Goal: Feedback & Contribution: Submit feedback/report problem

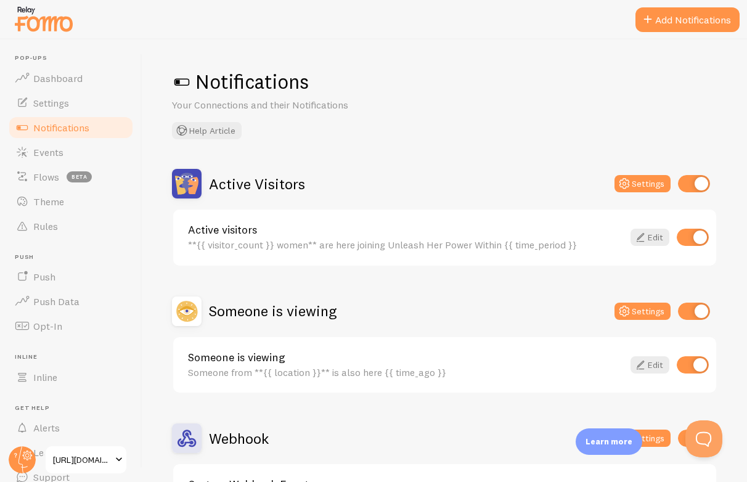
click at [70, 456] on span "[URL][DOMAIN_NAME]" at bounding box center [82, 460] width 59 height 15
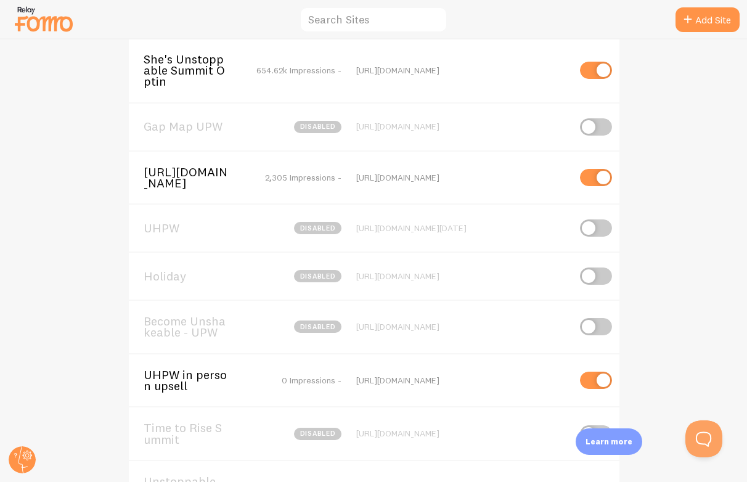
scroll to position [255, 0]
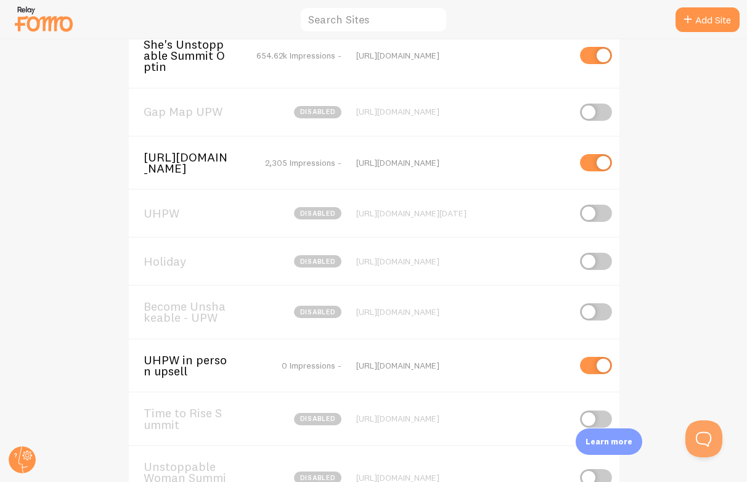
click at [213, 372] on span "UHPW in person upsell" at bounding box center [193, 366] width 99 height 23
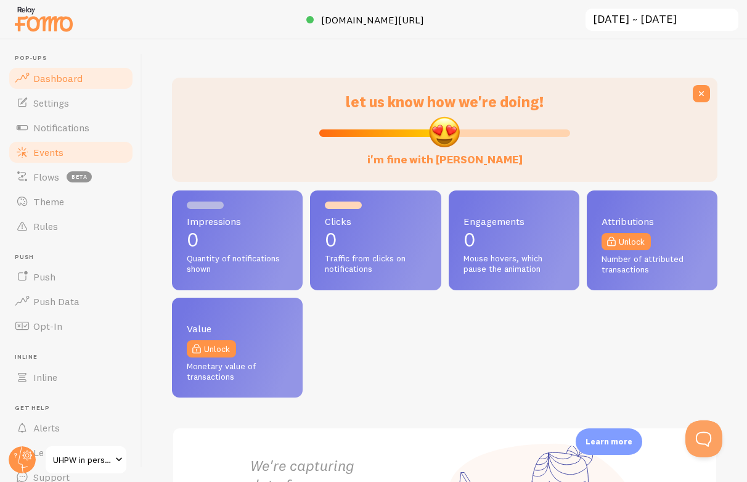
click at [86, 146] on link "Events" at bounding box center [70, 152] width 127 height 25
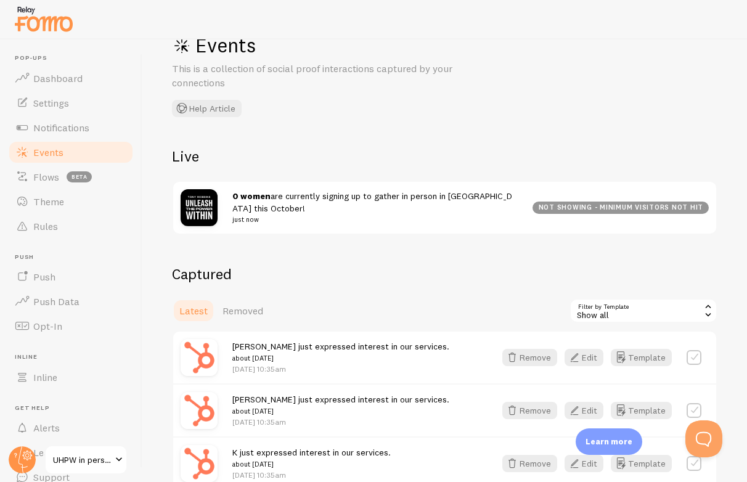
scroll to position [35, 0]
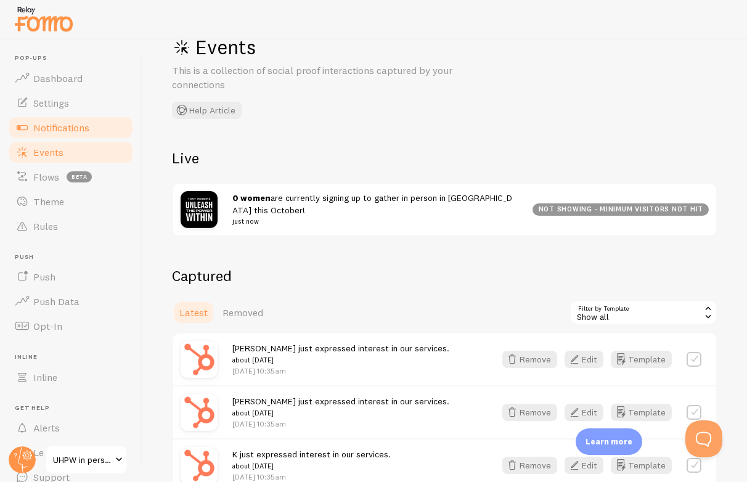
click at [72, 128] on span "Notifications" at bounding box center [61, 127] width 56 height 12
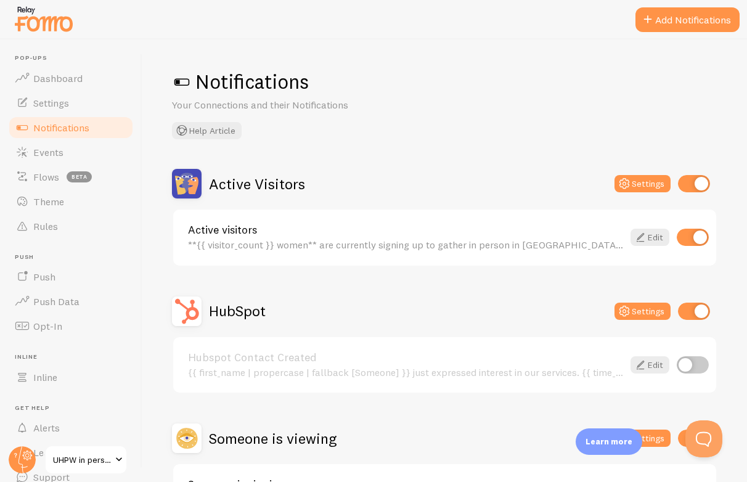
click at [689, 308] on input "checkbox" at bounding box center [694, 311] width 32 height 17
checkbox input "false"
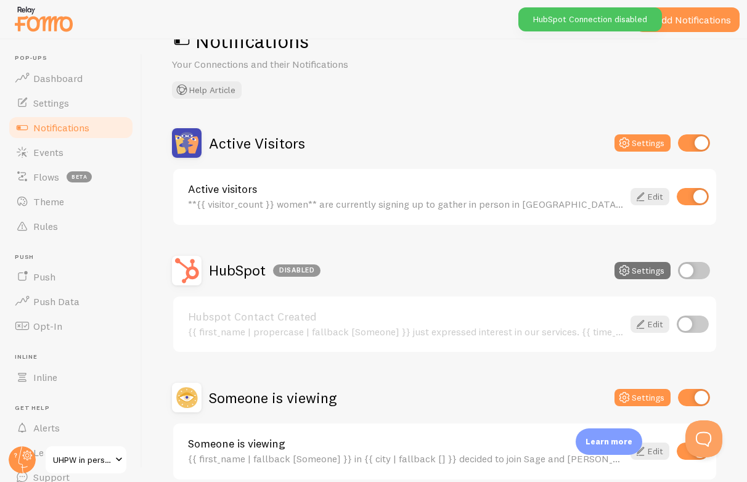
scroll to position [98, 0]
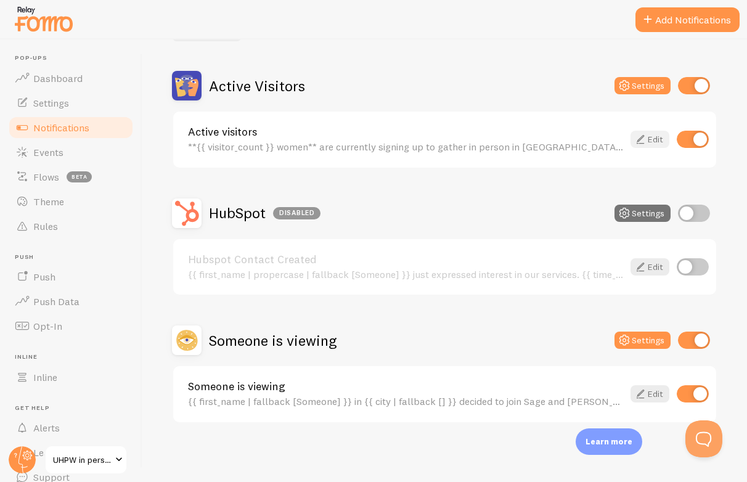
click at [641, 137] on icon at bounding box center [640, 139] width 15 height 15
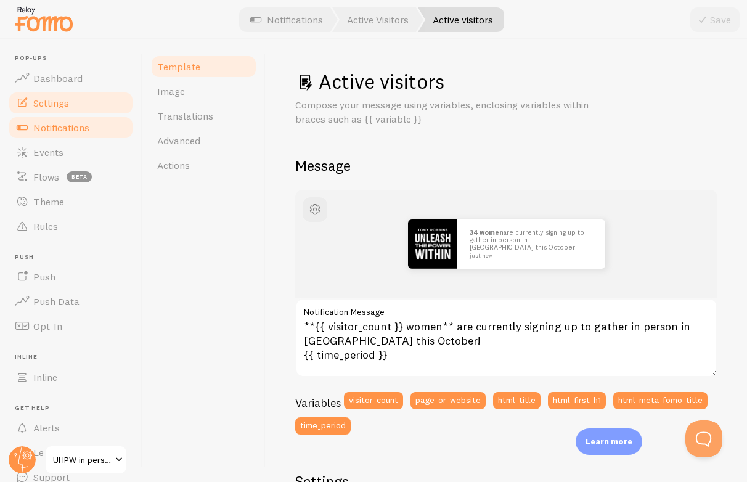
click at [72, 104] on link "Settings" at bounding box center [70, 103] width 127 height 25
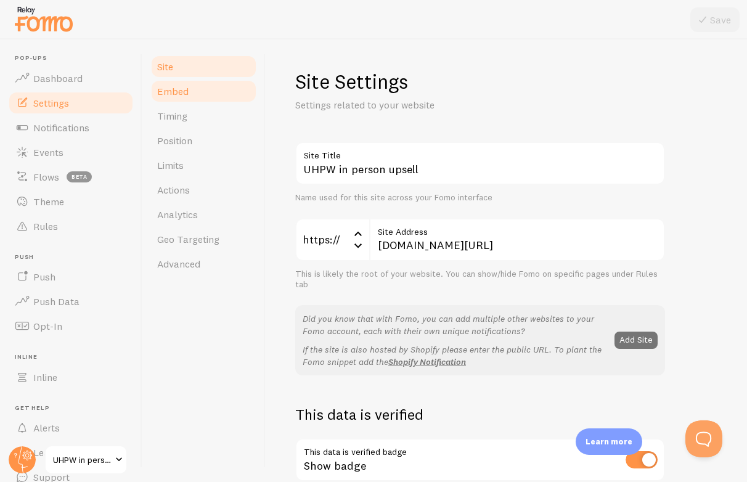
click at [212, 86] on link "Embed" at bounding box center [204, 91] width 108 height 25
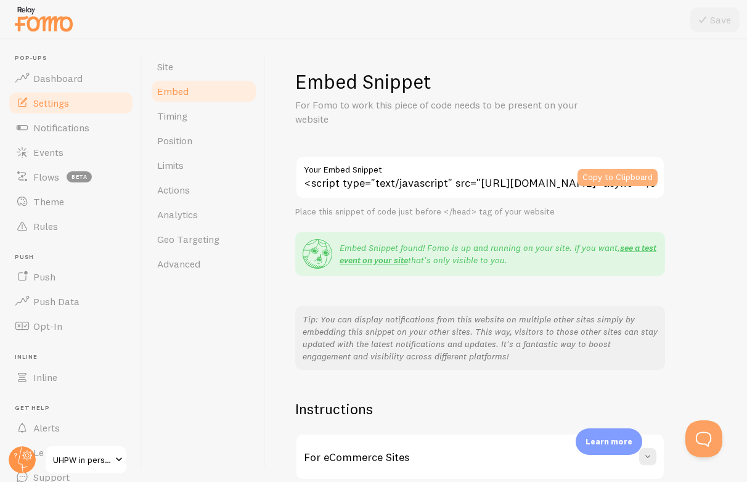
click at [625, 173] on button "Copy to Clipboard" at bounding box center [618, 177] width 80 height 17
click at [75, 75] on span "Dashboard" at bounding box center [57, 78] width 49 height 12
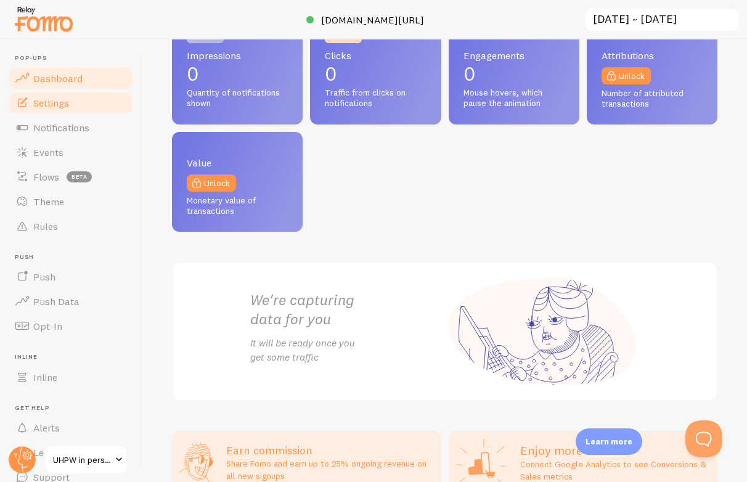
click at [76, 101] on link "Settings" at bounding box center [70, 103] width 127 height 25
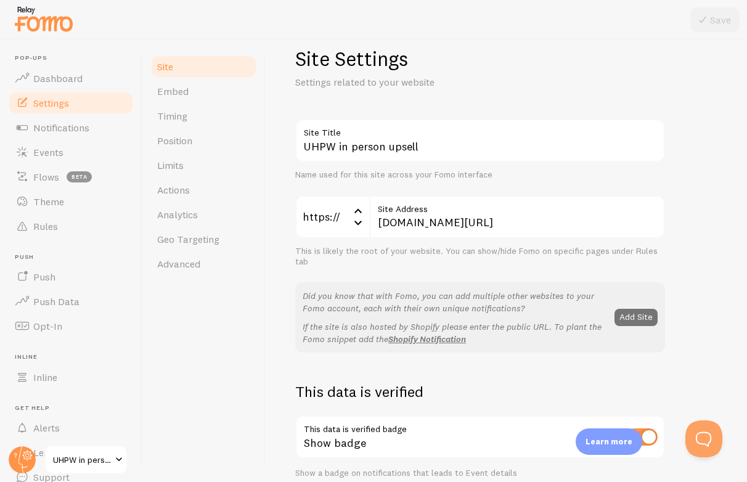
scroll to position [29, 0]
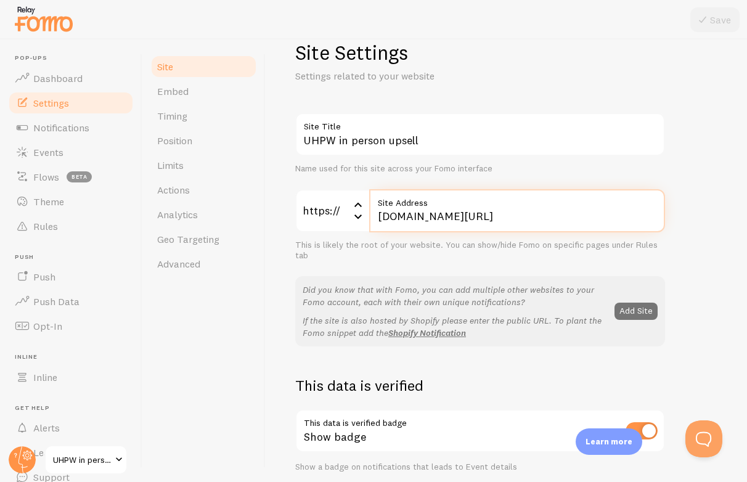
click at [425, 222] on input "[DOMAIN_NAME][URL]" at bounding box center [517, 210] width 296 height 43
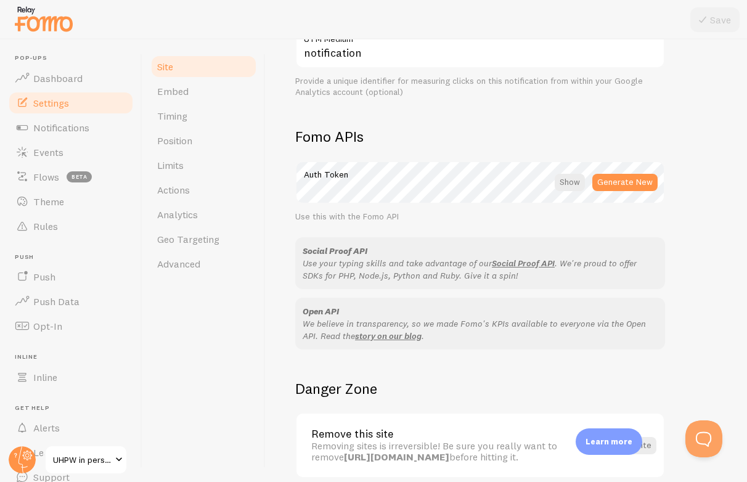
scroll to position [693, 0]
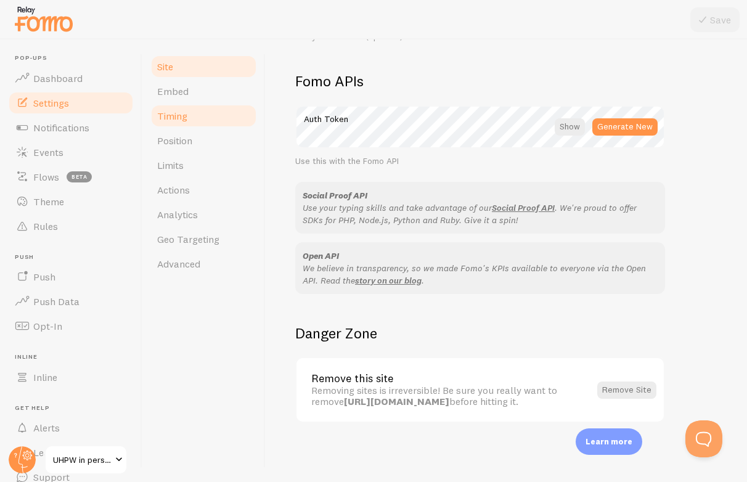
click at [175, 111] on span "Timing" at bounding box center [172, 116] width 30 height 12
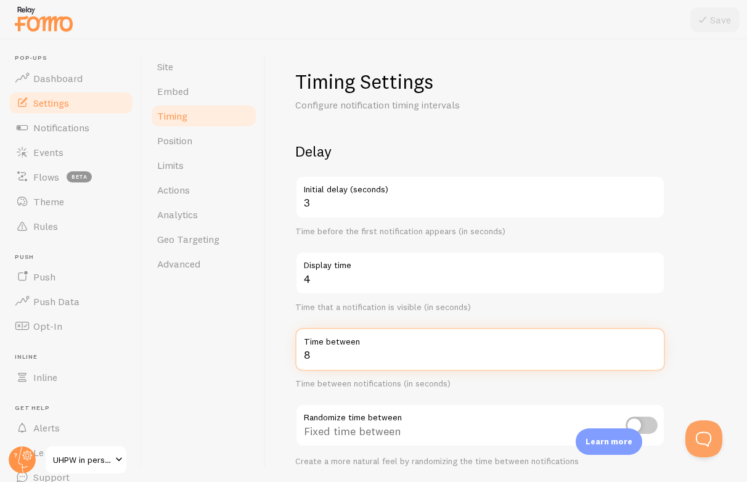
drag, startPoint x: 310, startPoint y: 356, endPoint x: 302, endPoint y: 356, distance: 8.0
click at [302, 356] on input "8" at bounding box center [480, 349] width 370 height 43
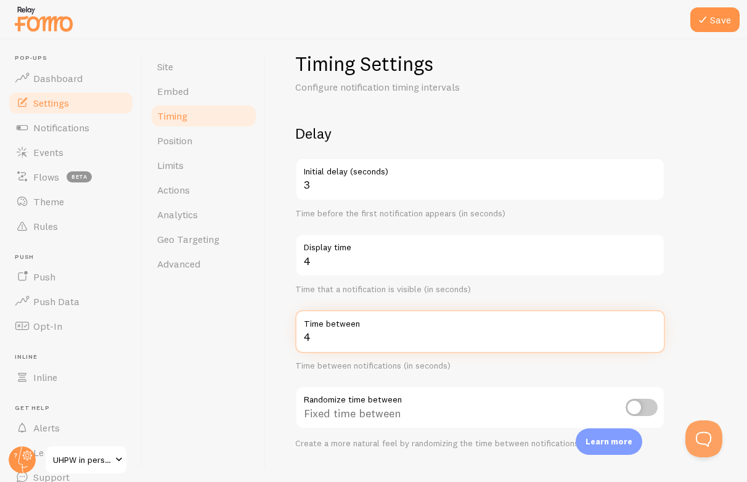
scroll to position [17, 0]
type input "4"
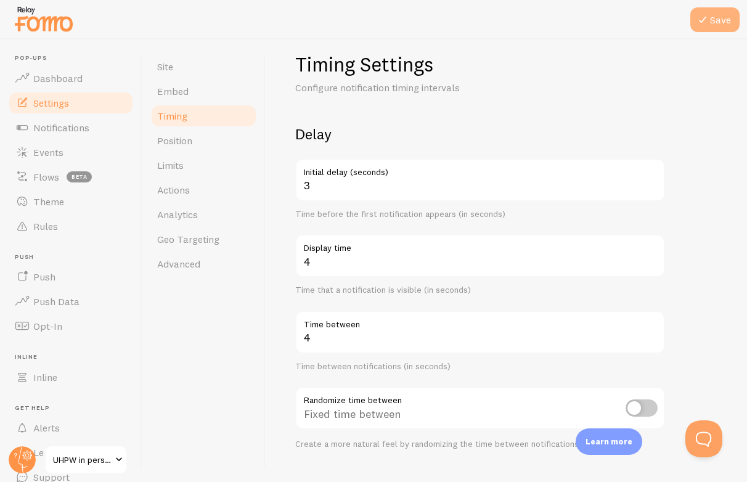
click at [710, 17] on button "Save" at bounding box center [715, 19] width 49 height 25
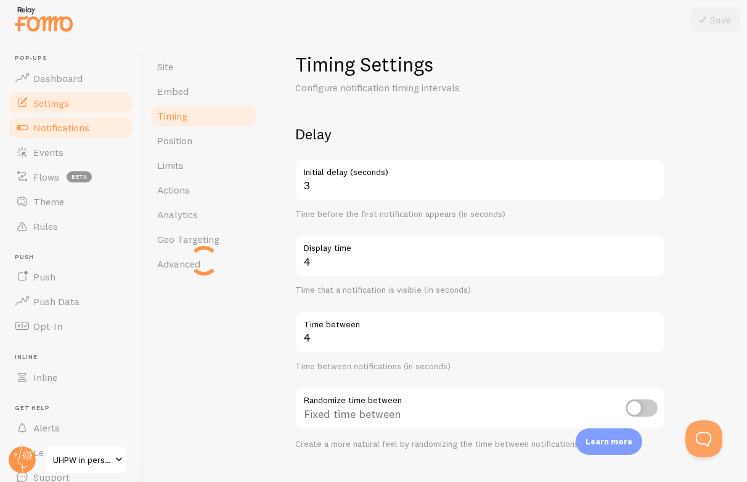
click at [69, 125] on span "Notifications" at bounding box center [61, 127] width 56 height 12
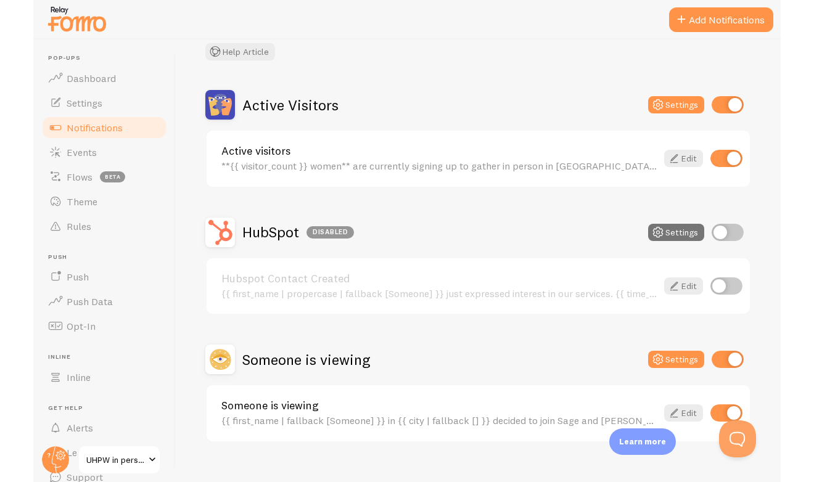
scroll to position [98, 0]
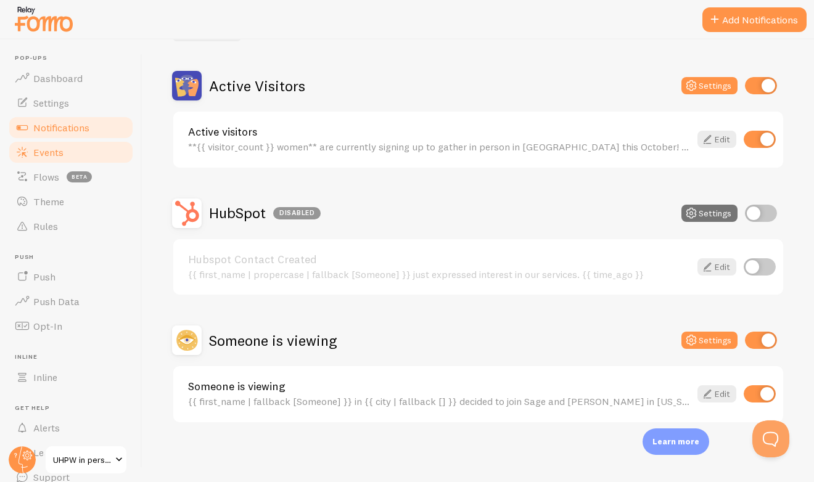
click at [81, 153] on link "Events" at bounding box center [70, 152] width 127 height 25
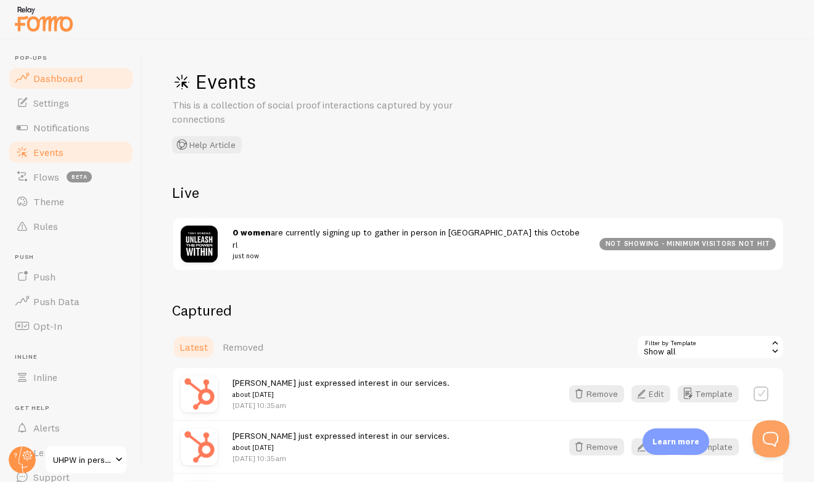
click at [64, 74] on span "Dashboard" at bounding box center [57, 78] width 49 height 12
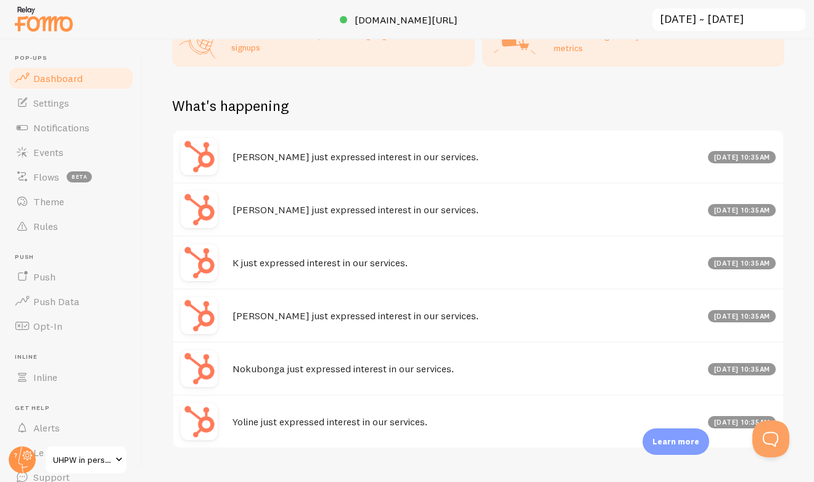
scroll to position [514, 0]
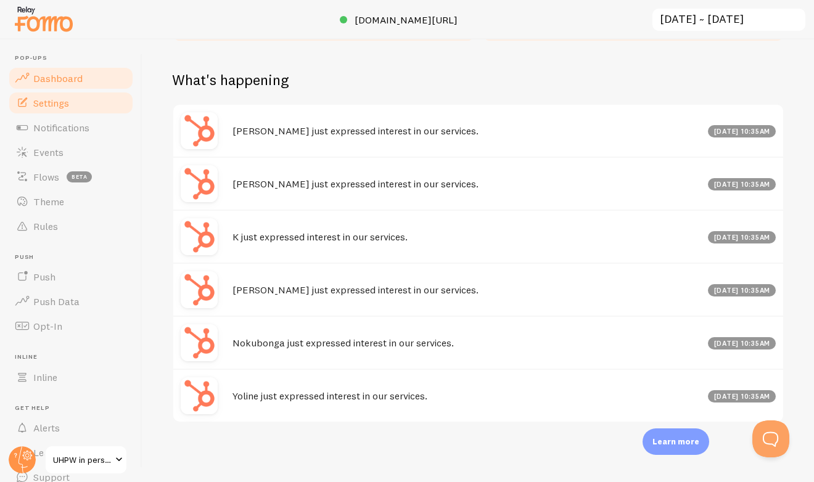
click at [91, 99] on link "Settings" at bounding box center [70, 103] width 127 height 25
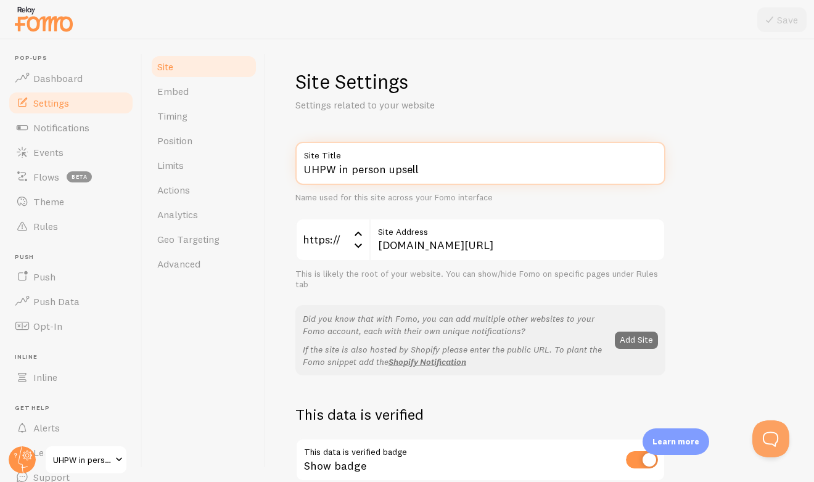
click at [397, 166] on input "UHPW in person upsell" at bounding box center [480, 163] width 370 height 43
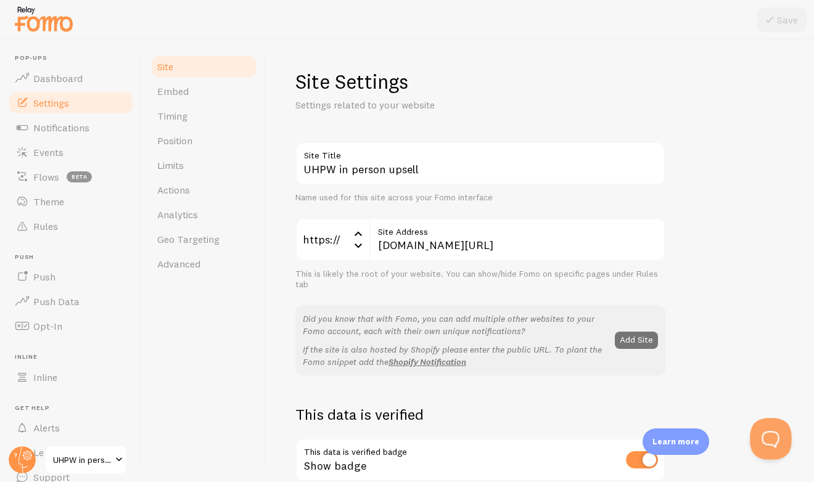
click at [747, 443] on button "Open Beacon popover" at bounding box center [768, 436] width 37 height 37
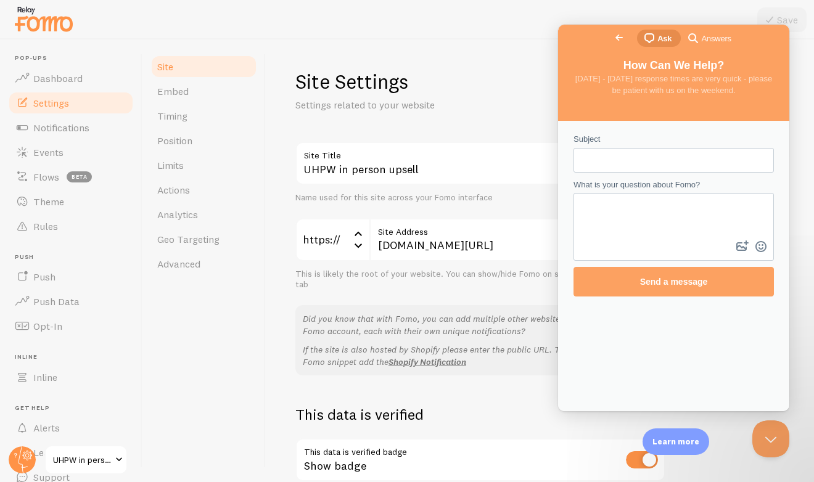
click at [604, 165] on input "Subject" at bounding box center [673, 160] width 181 height 22
type input "My page is getting traffic but i don't see events"
click at [615, 217] on textarea "What is your question about Fomo?" at bounding box center [674, 216] width 198 height 44
paste textarea "UHPW in person upsell"
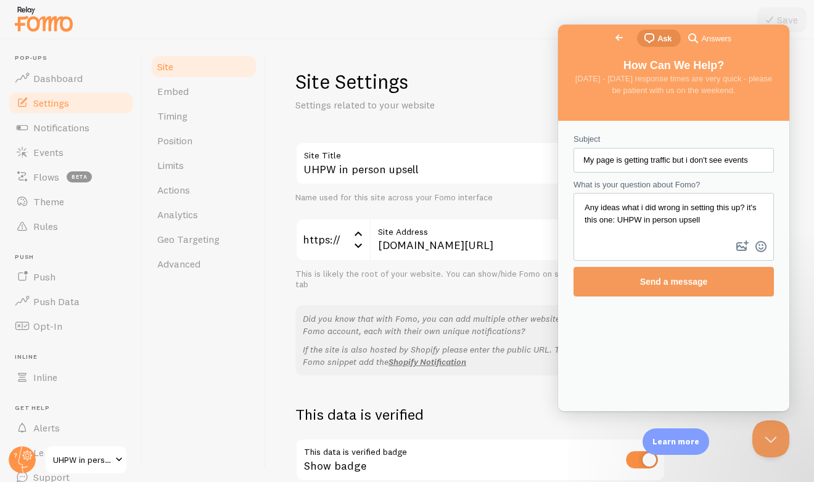
type textarea "Any ideas what i did wrong in setting this up? it's this one: UHPW in person up…"
click at [725, 283] on span "Send a message" at bounding box center [673, 282] width 173 height 28
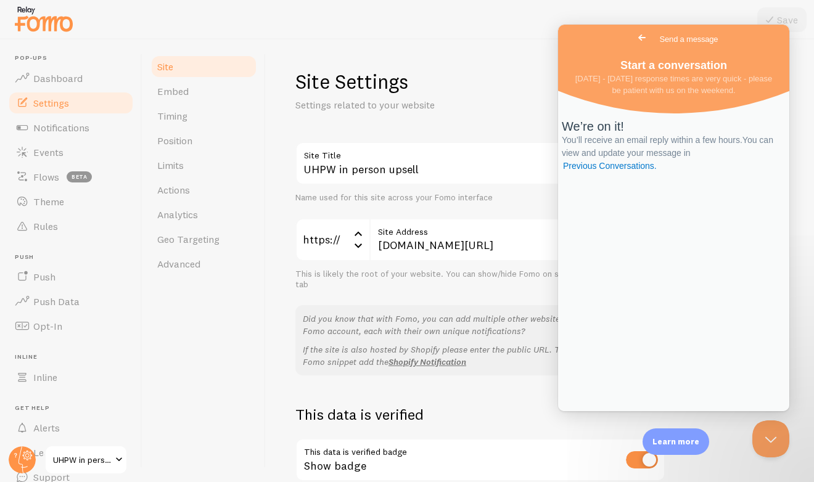
click at [62, 459] on span "UHPW in person upsell" at bounding box center [82, 460] width 59 height 15
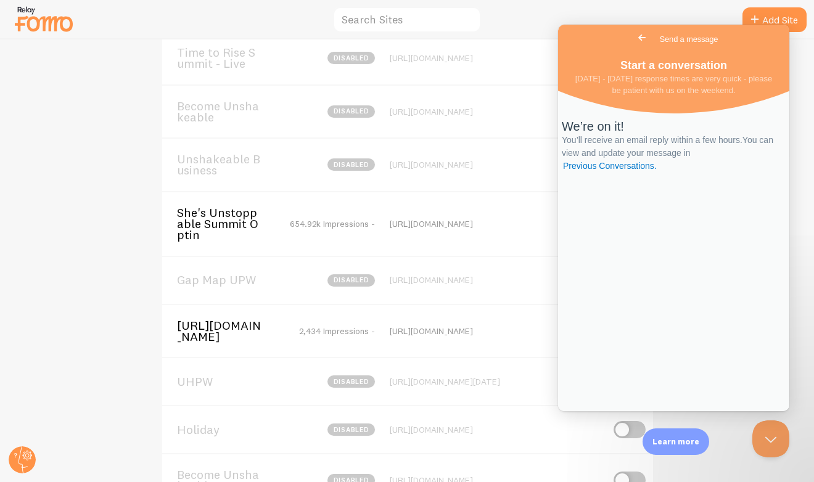
scroll to position [87, 0]
click at [235, 331] on span "[URL][DOMAIN_NAME]" at bounding box center [226, 330] width 99 height 23
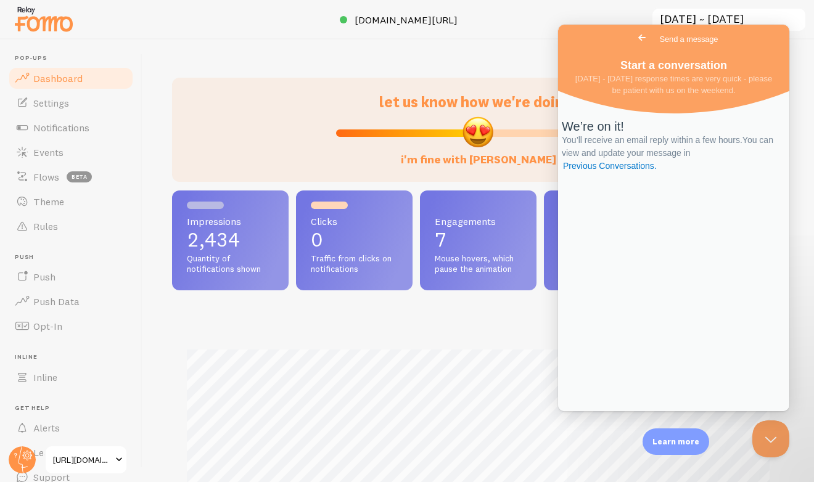
scroll to position [324, 612]
click at [80, 151] on link "Events" at bounding box center [70, 152] width 127 height 25
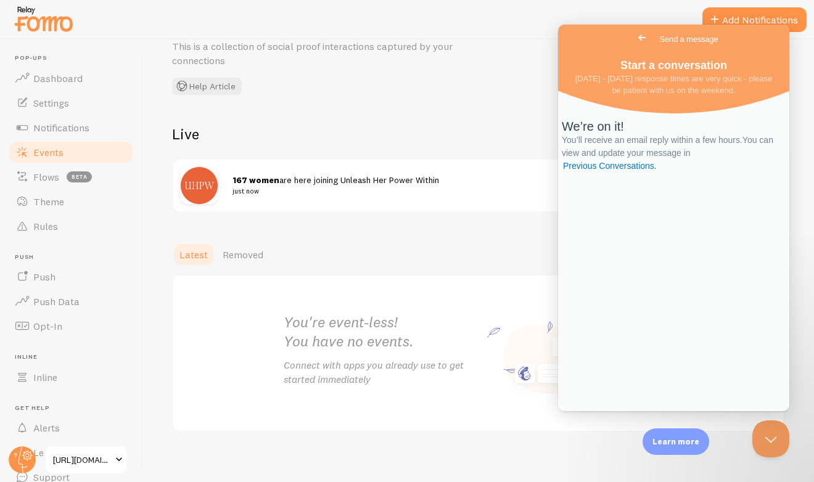
scroll to position [67, 0]
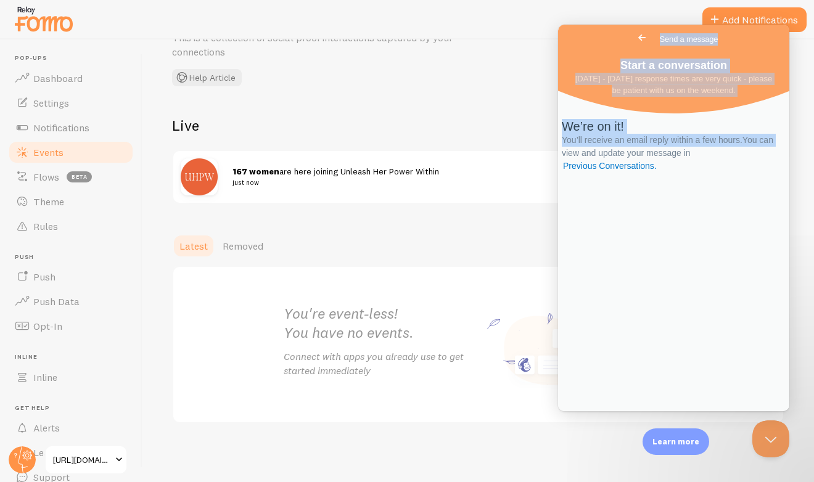
drag, startPoint x: 601, startPoint y: 32, endPoint x: 622, endPoint y: 202, distance: 170.9
click at [623, 203] on div "Go back Send a message Start a conversation [DATE] - [DATE] response times are …" at bounding box center [673, 218] width 231 height 387
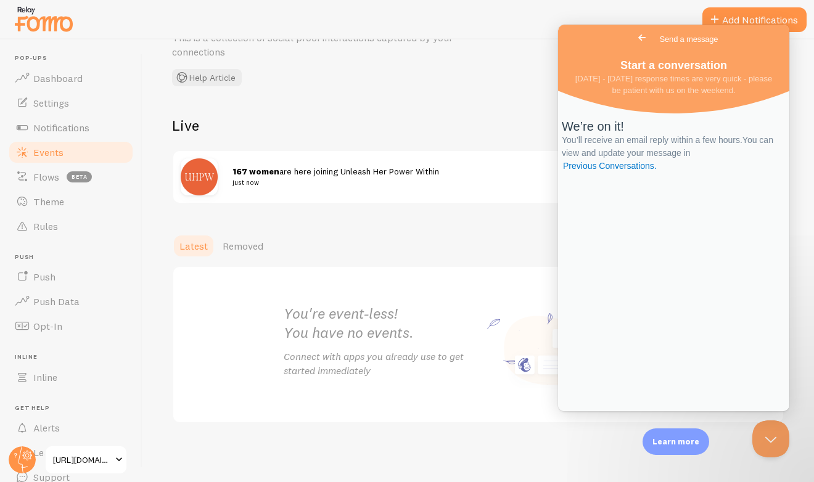
click at [612, 36] on div "Go back Send a message" at bounding box center [673, 40] width 231 height 30
click at [75, 456] on span "[URL][DOMAIN_NAME]" at bounding box center [82, 460] width 59 height 15
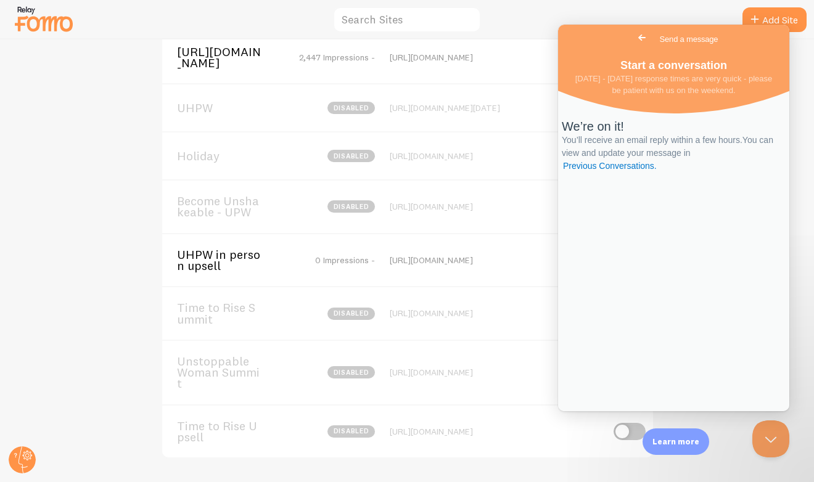
scroll to position [366, 0]
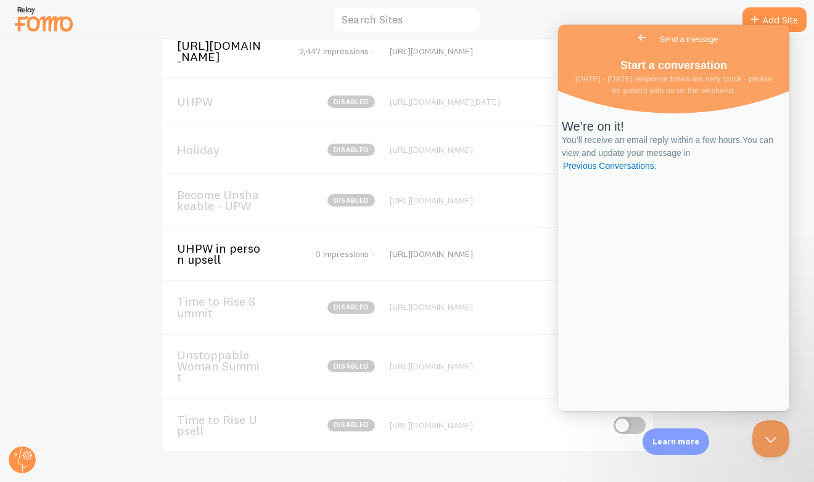
click at [210, 260] on span "UHPW in person upsell" at bounding box center [226, 254] width 99 height 23
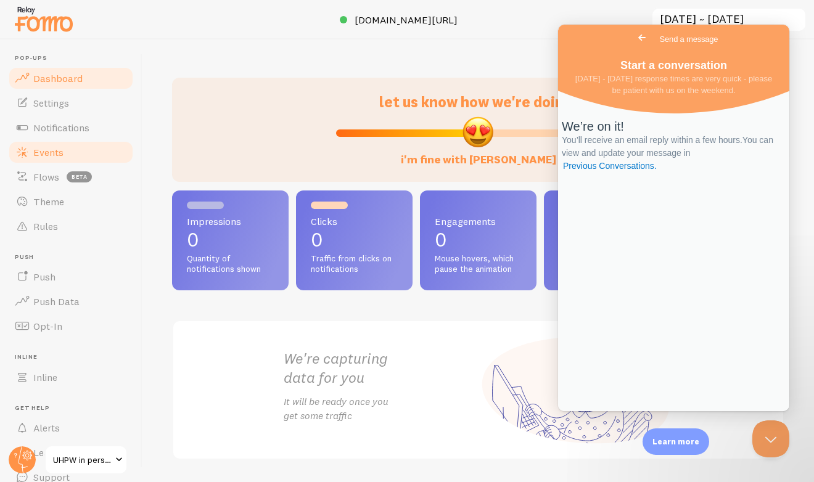
click at [83, 154] on link "Events" at bounding box center [70, 152] width 127 height 25
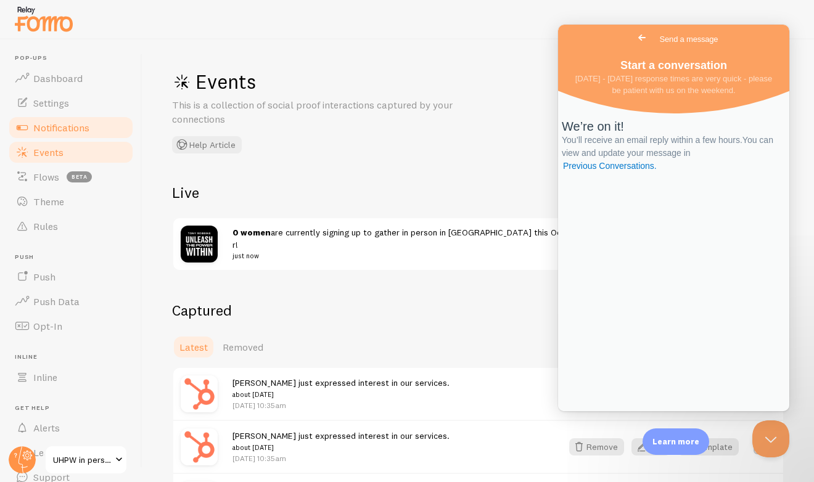
click at [74, 131] on span "Notifications" at bounding box center [61, 127] width 56 height 12
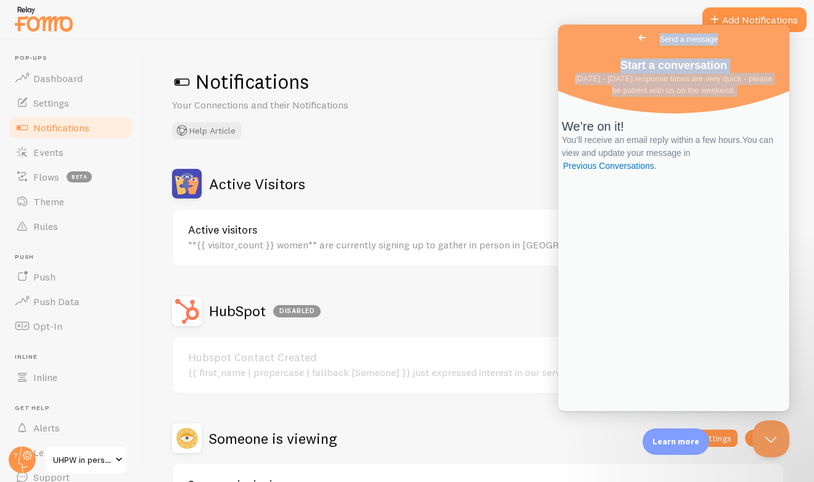
drag, startPoint x: 622, startPoint y: 33, endPoint x: 615, endPoint y: 135, distance: 102.0
click at [615, 135] on div "Go back Send a message Start a conversation [DATE] - [DATE] response times are …" at bounding box center [673, 218] width 231 height 387
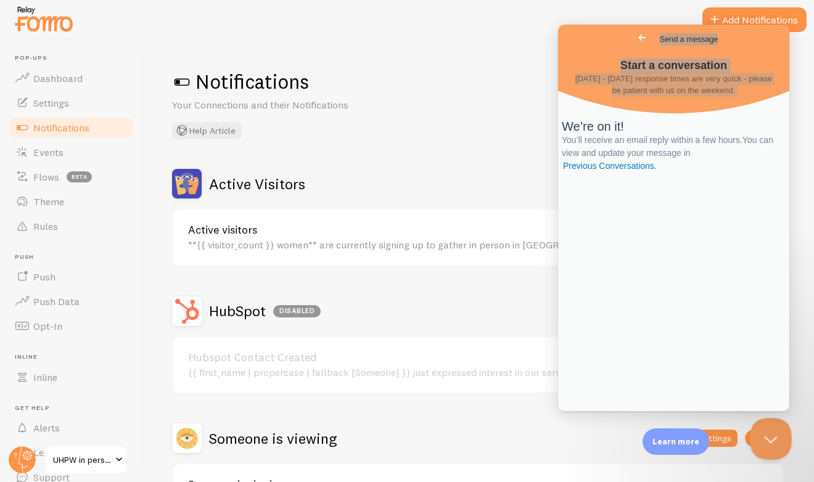
click at [747, 430] on button "Close Beacon popover" at bounding box center [768, 436] width 37 height 37
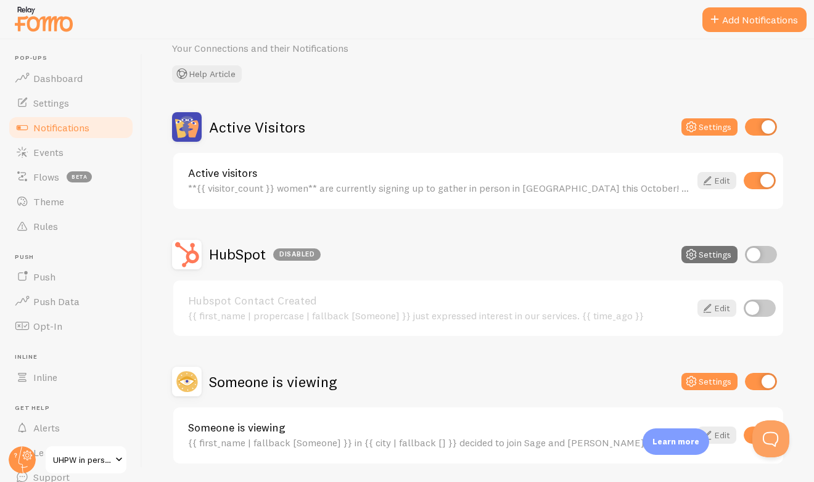
scroll to position [98, 0]
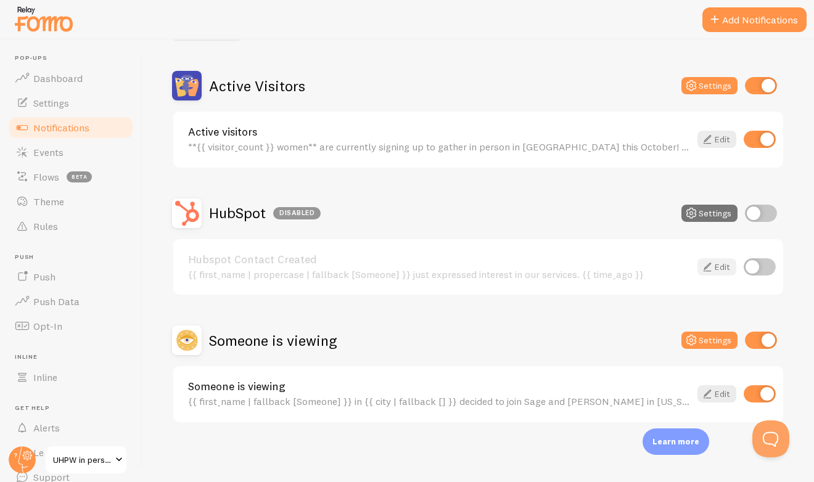
click at [721, 268] on link "Edit" at bounding box center [716, 266] width 39 height 17
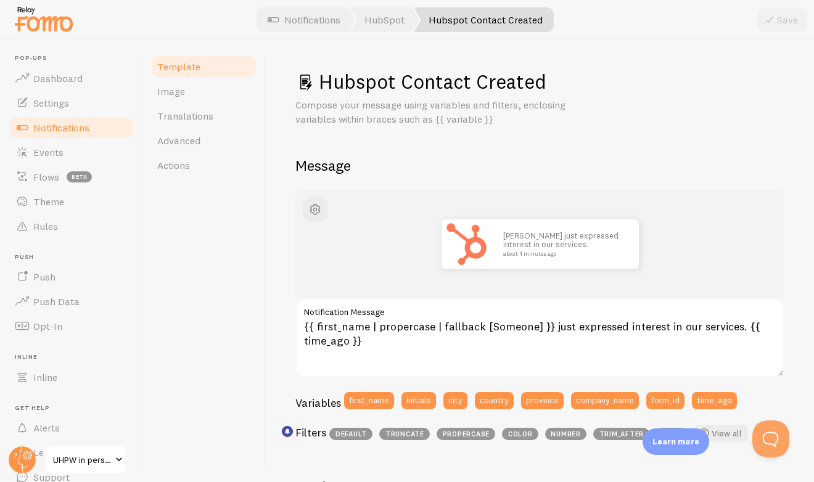
click at [683, 153] on div "Hubspot Contact Created Compose your message using variables and filters, enclo…" at bounding box center [539, 469] width 489 height 800
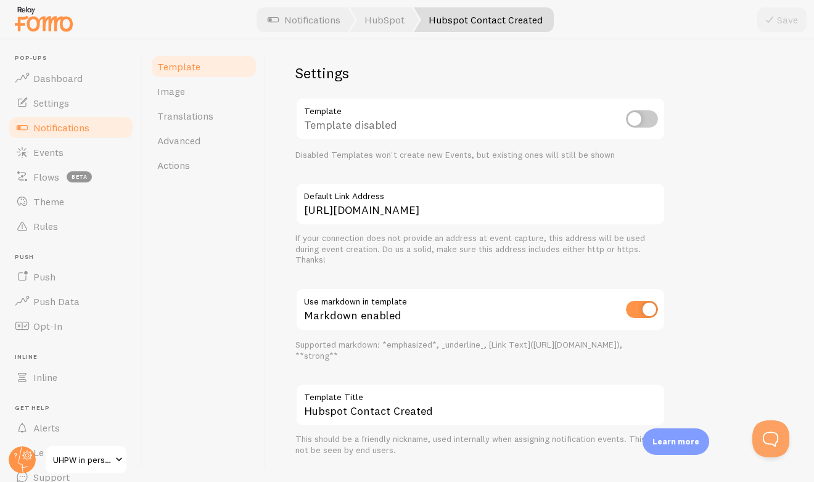
scroll to position [439, 0]
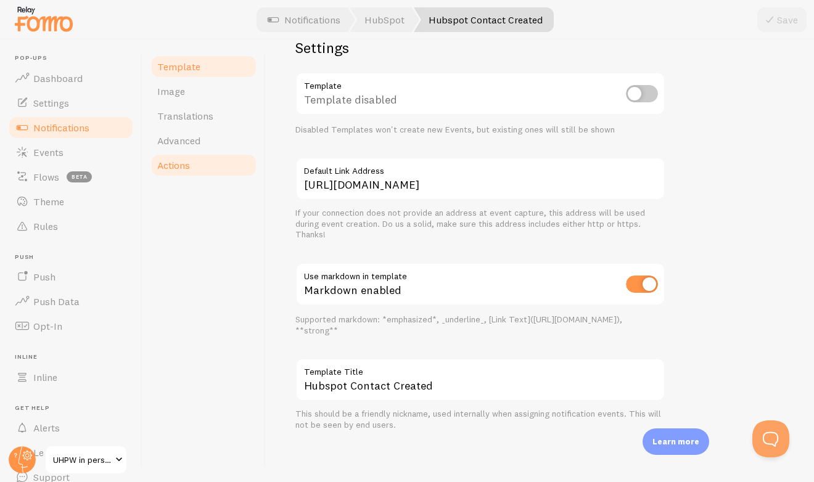
click at [183, 167] on span "Actions" at bounding box center [173, 165] width 33 height 12
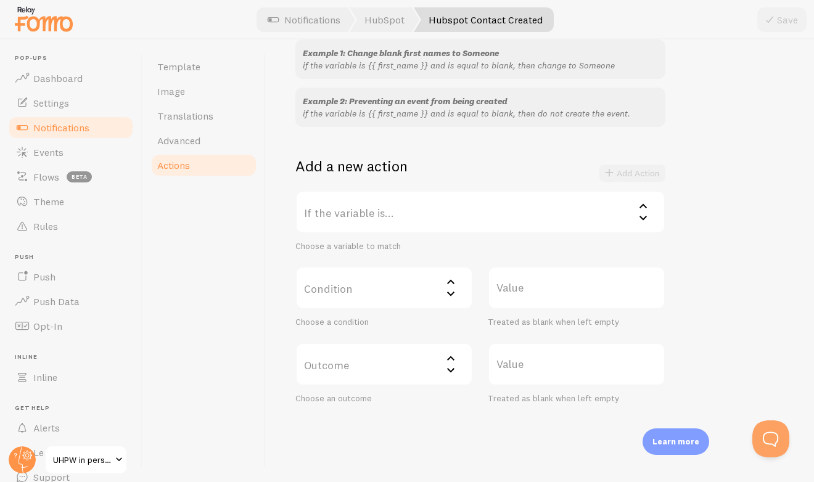
scroll to position [158, 0]
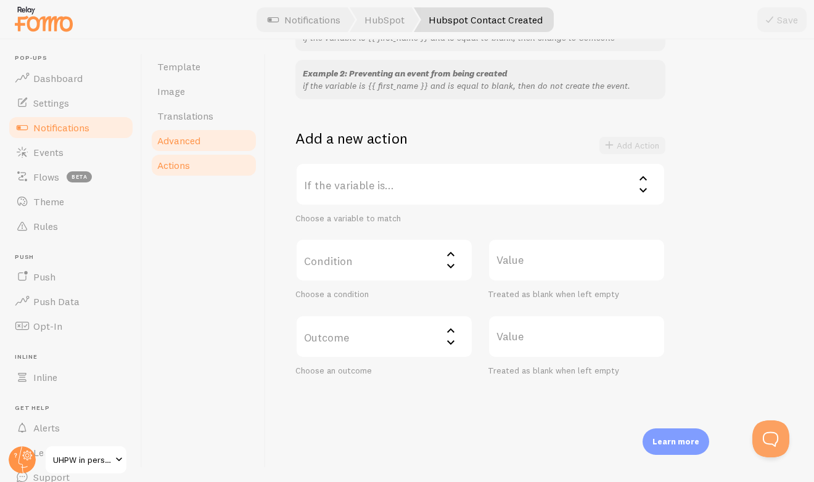
click at [204, 145] on link "Advanced" at bounding box center [204, 140] width 108 height 25
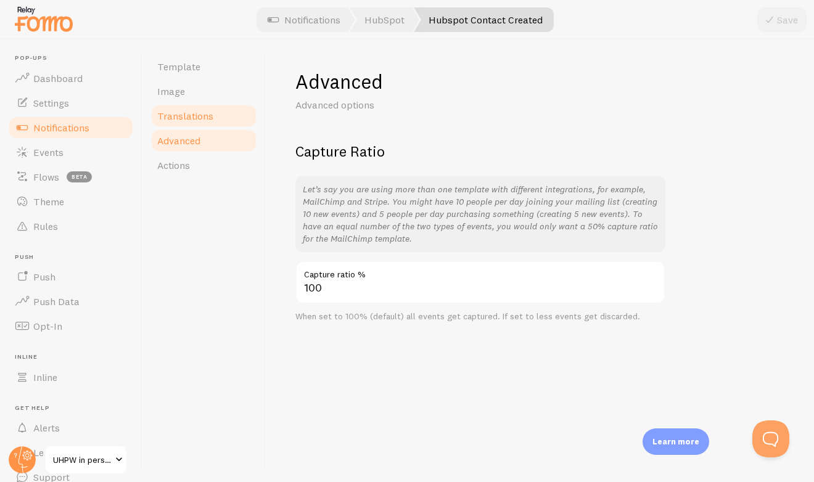
click at [219, 113] on link "Translations" at bounding box center [204, 116] width 108 height 25
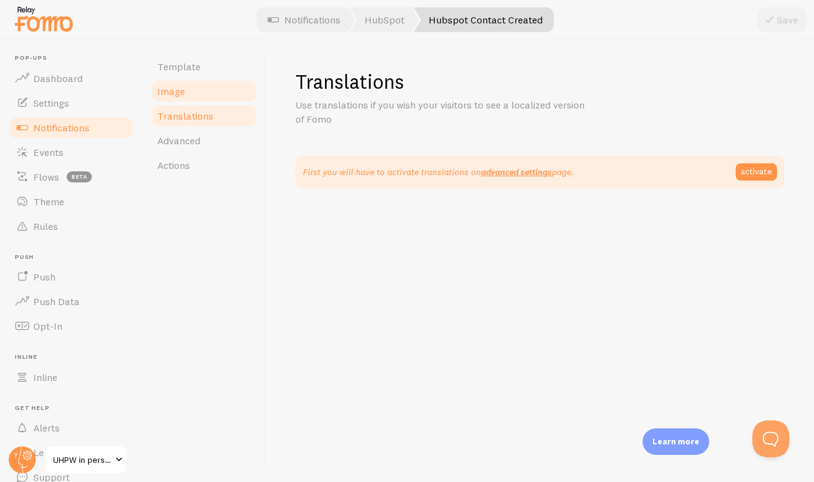
click at [202, 85] on link "Image" at bounding box center [204, 91] width 108 height 25
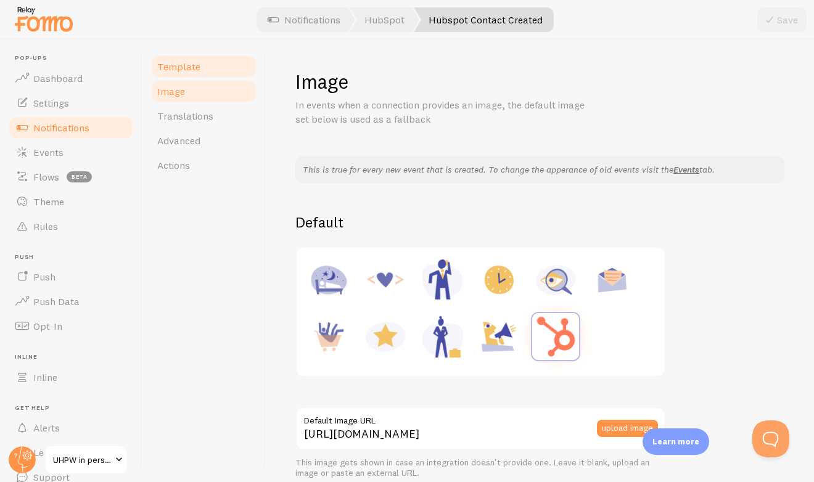
click at [204, 70] on link "Template" at bounding box center [204, 66] width 108 height 25
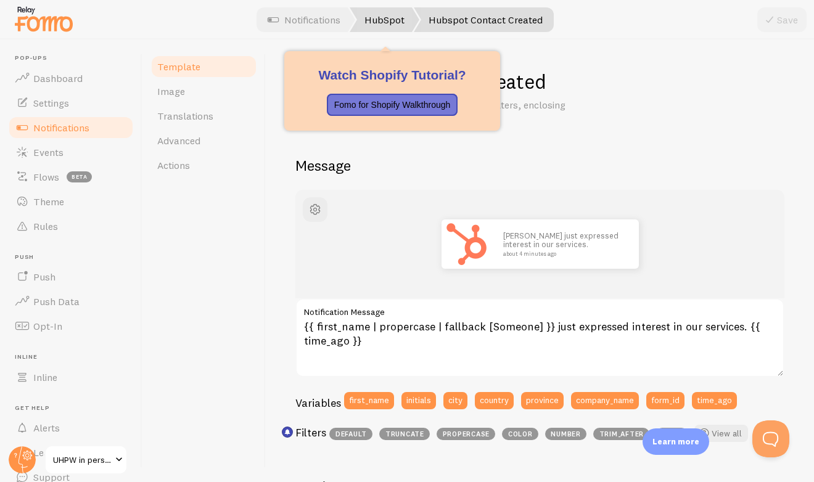
click at [379, 20] on link "HubSpot" at bounding box center [385, 19] width 70 height 25
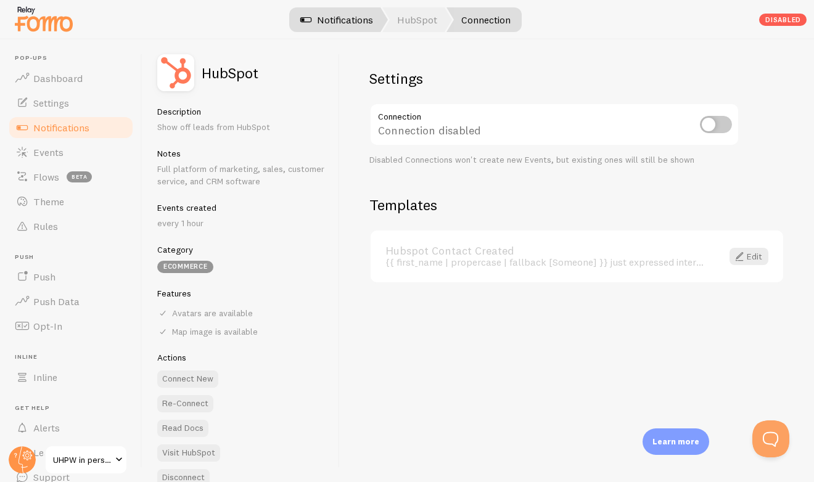
click at [335, 11] on link "Notifications" at bounding box center [336, 19] width 102 height 25
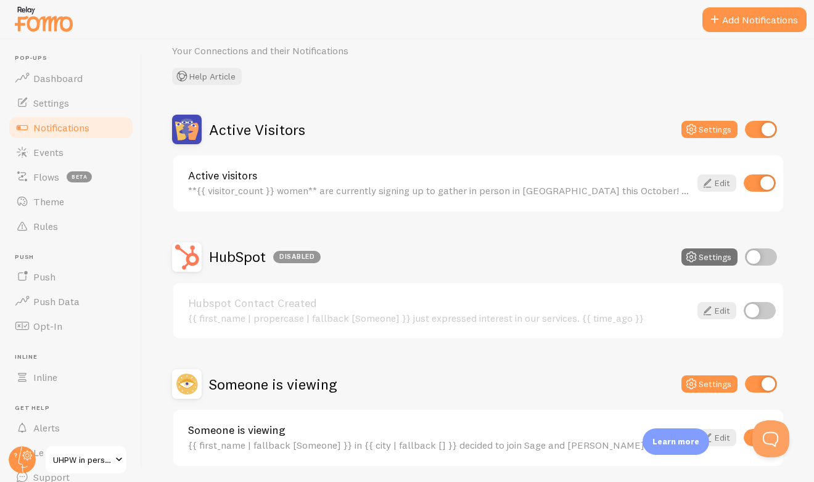
scroll to position [98, 0]
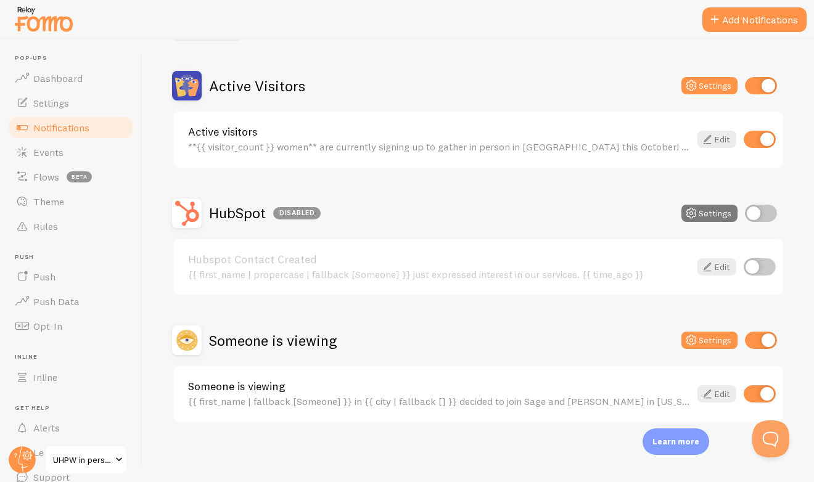
click at [703, 212] on button "Settings" at bounding box center [709, 213] width 56 height 17
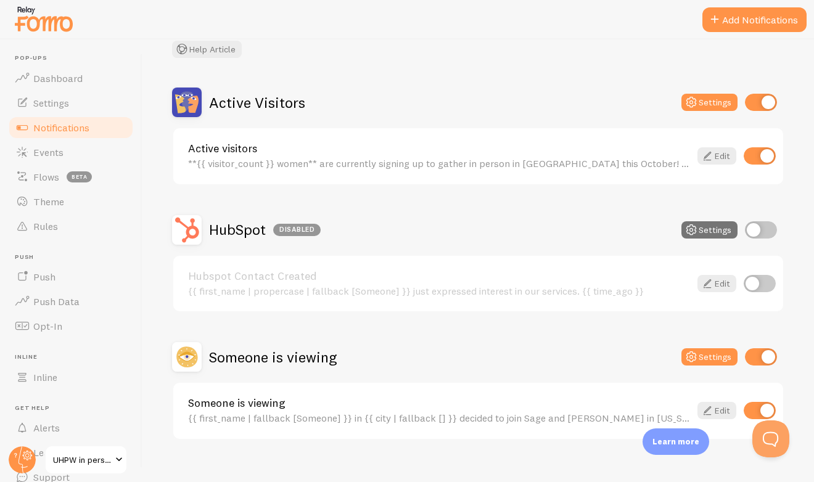
scroll to position [98, 0]
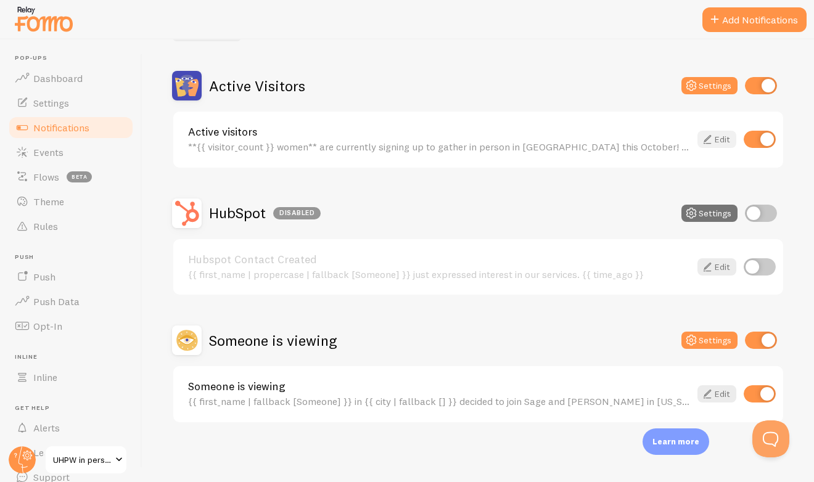
click at [715, 137] on link "Edit" at bounding box center [716, 139] width 39 height 17
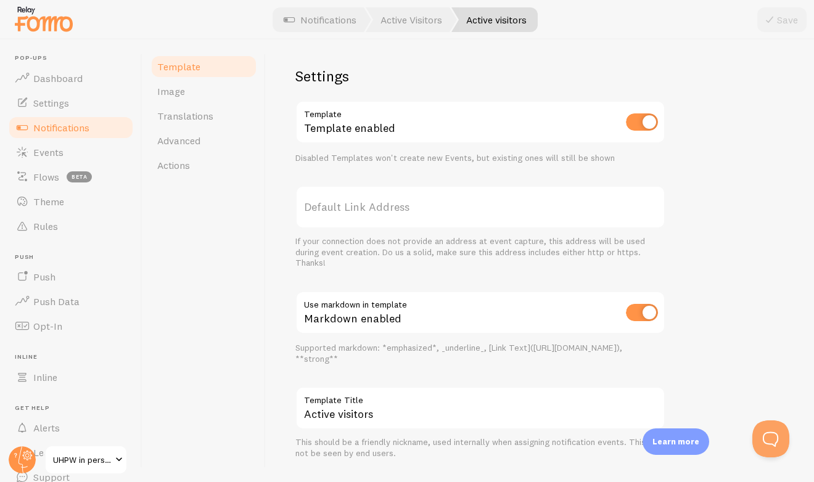
scroll to position [409, 0]
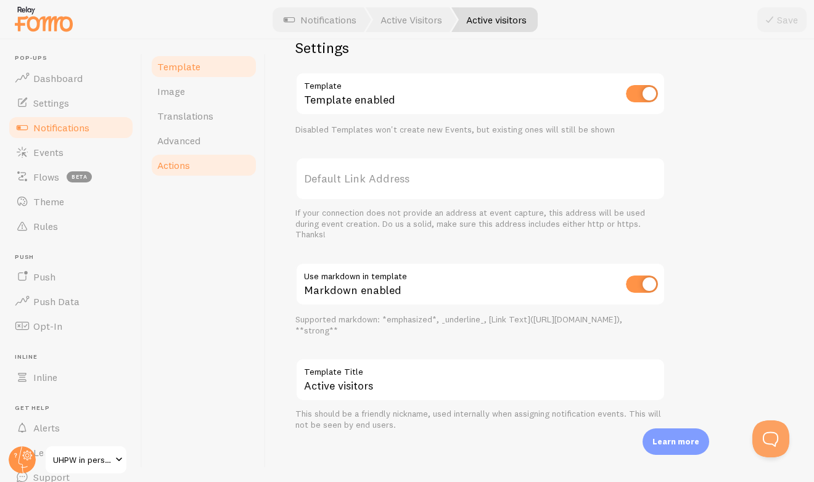
click at [213, 173] on link "Actions" at bounding box center [204, 165] width 108 height 25
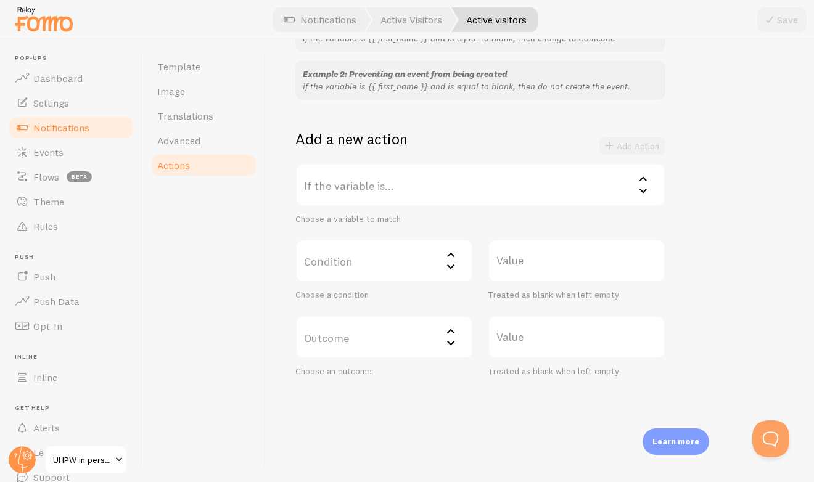
scroll to position [158, 0]
click at [199, 141] on span "Advanced" at bounding box center [178, 140] width 43 height 12
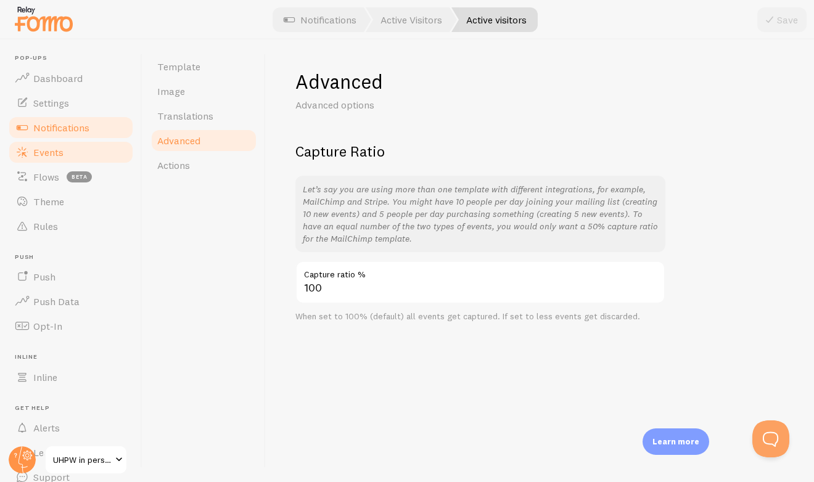
click at [72, 153] on link "Events" at bounding box center [70, 152] width 127 height 25
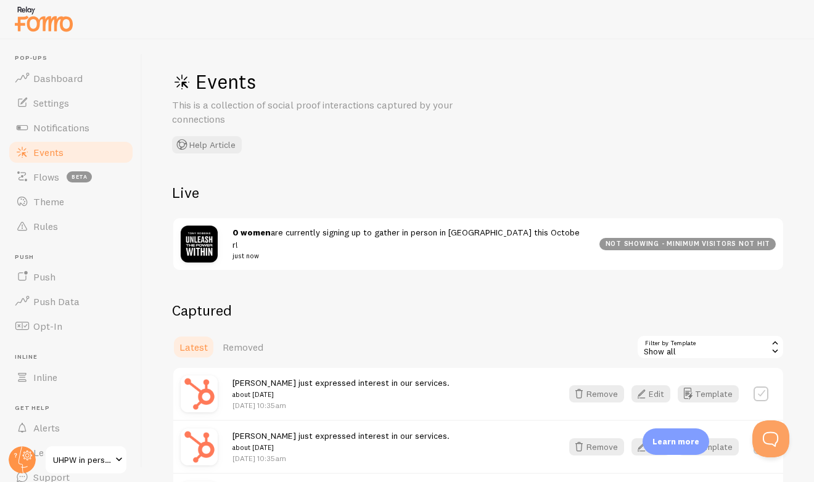
click at [722, 345] on div "Show all" at bounding box center [710, 347] width 148 height 25
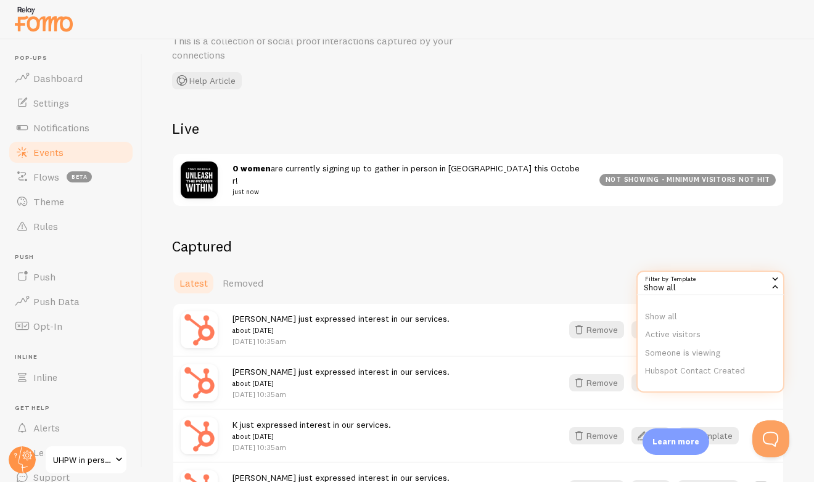
scroll to position [67, 0]
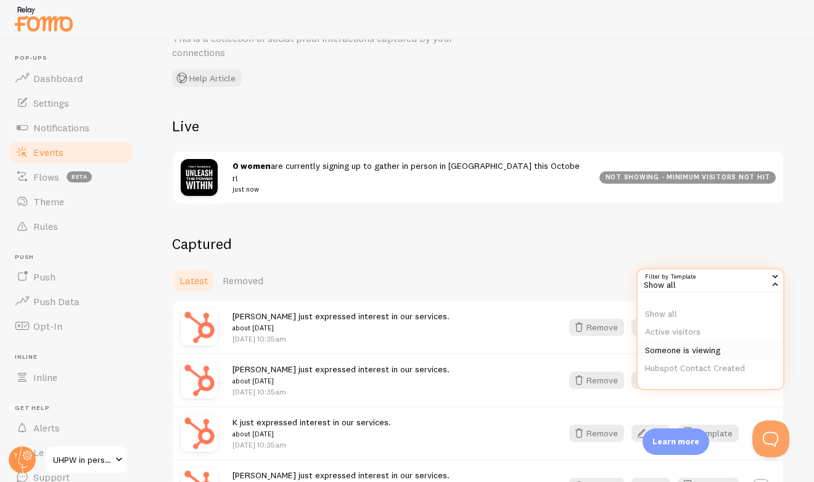
click at [715, 346] on li "Someone is viewing" at bounding box center [711, 351] width 146 height 18
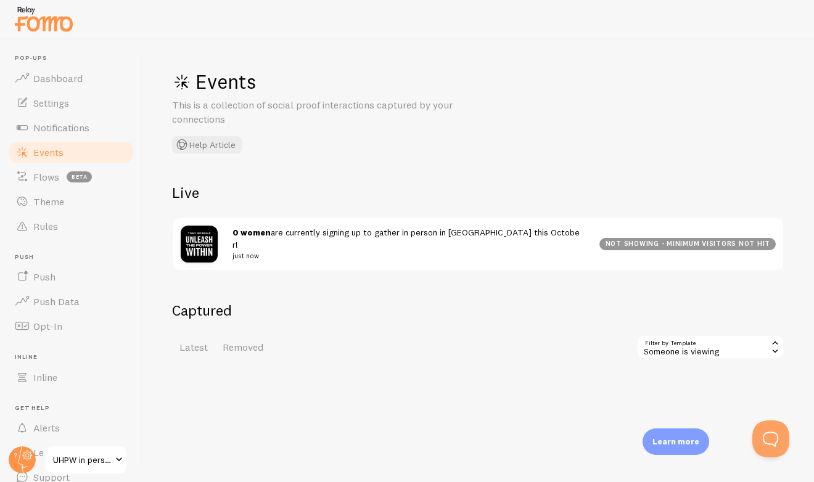
click at [735, 347] on div "Someone is viewing" at bounding box center [710, 347] width 148 height 25
click at [691, 395] on li "Active visitors" at bounding box center [711, 399] width 146 height 18
click at [84, 306] on link "Push Data" at bounding box center [70, 301] width 127 height 25
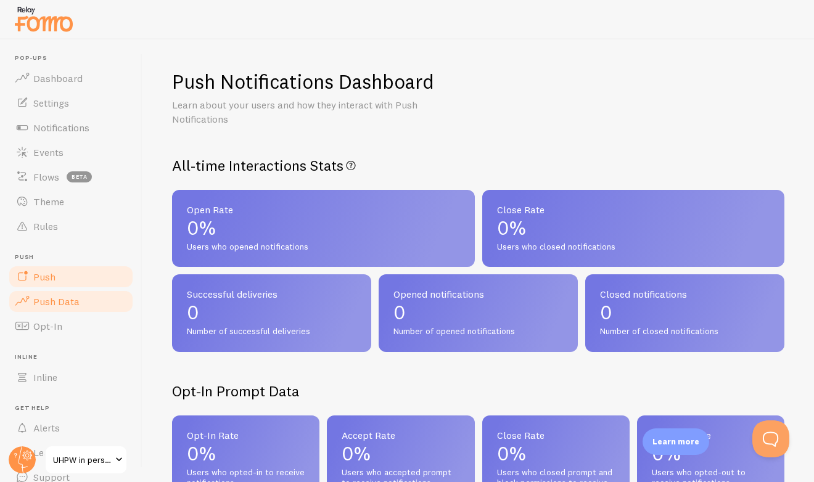
click at [81, 279] on link "Push" at bounding box center [70, 277] width 127 height 25
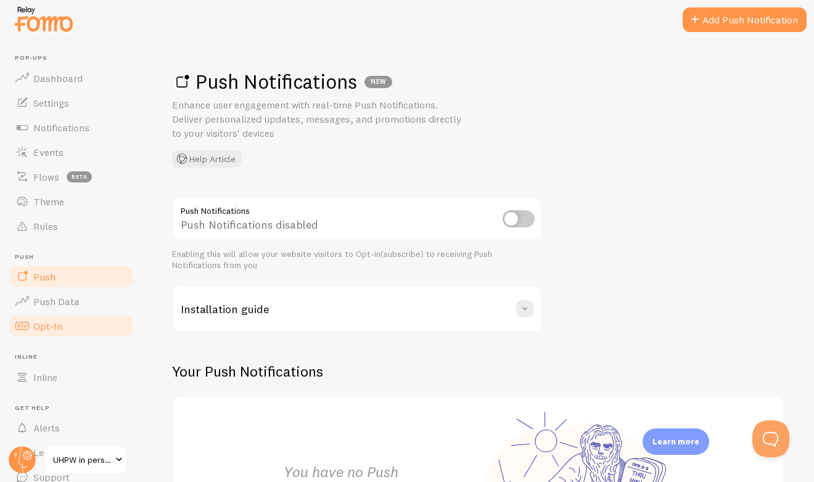
click at [68, 324] on link "Opt-In" at bounding box center [70, 326] width 127 height 25
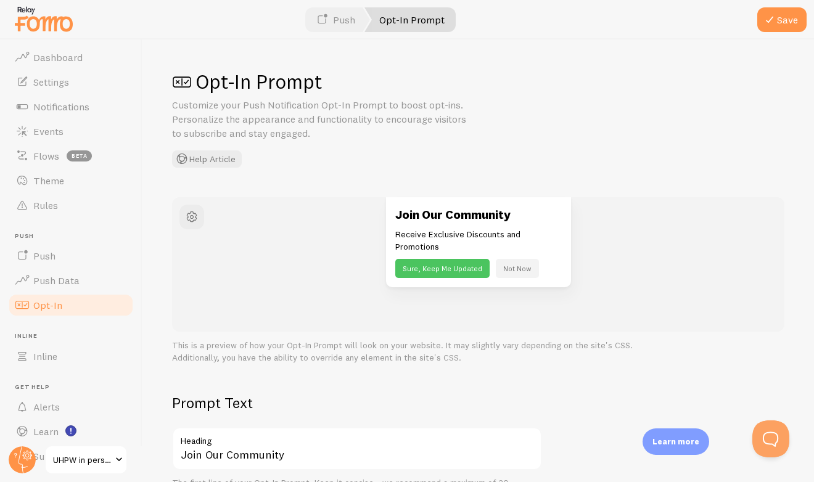
scroll to position [52, 0]
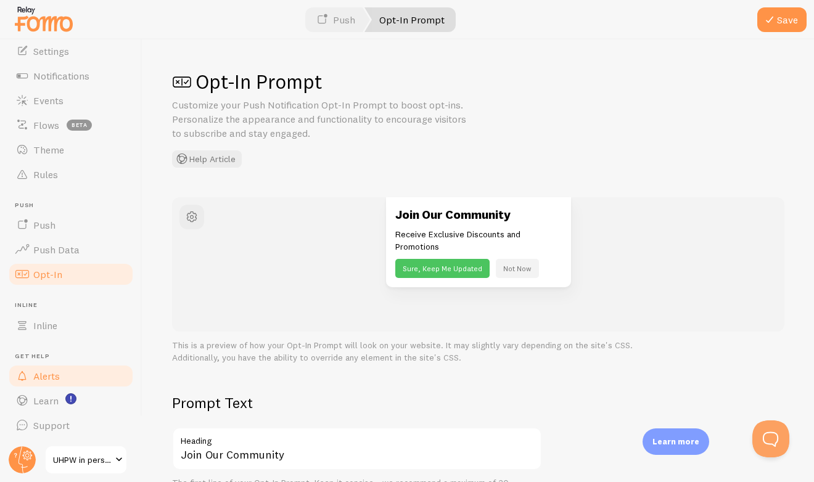
click at [63, 368] on link "Alerts" at bounding box center [70, 376] width 127 height 25
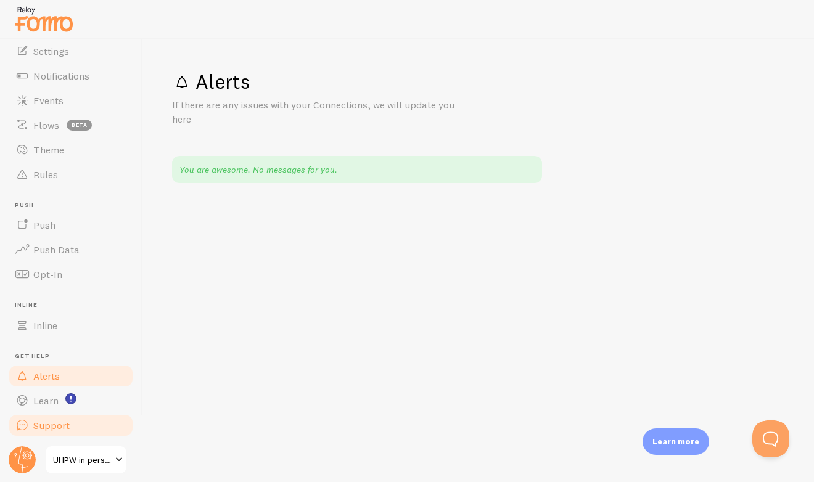
click at [81, 422] on link "Support" at bounding box center [70, 425] width 127 height 25
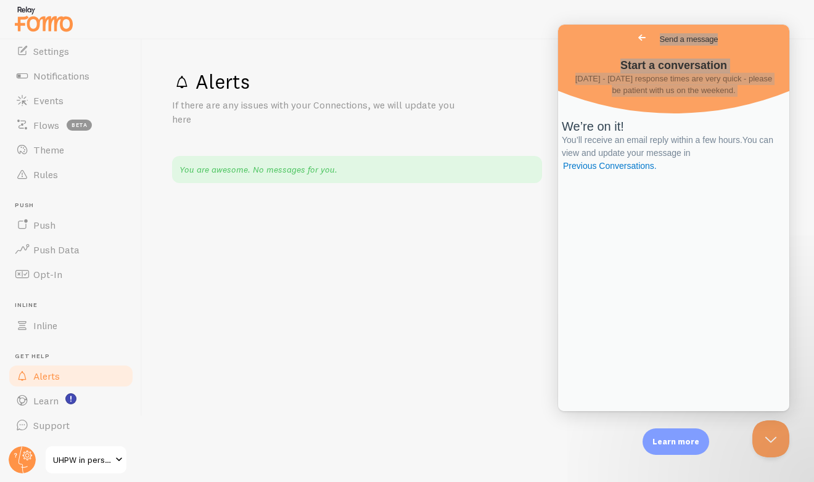
click at [71, 461] on span "UHPW in person upsell" at bounding box center [82, 460] width 59 height 15
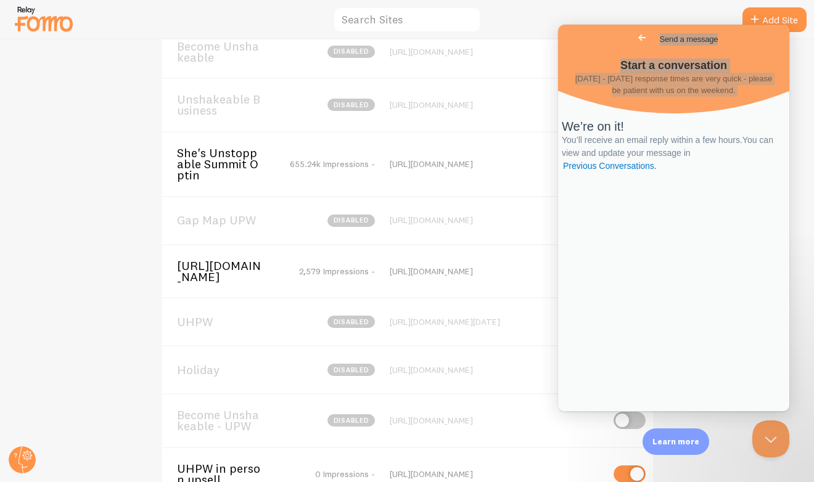
scroll to position [149, 0]
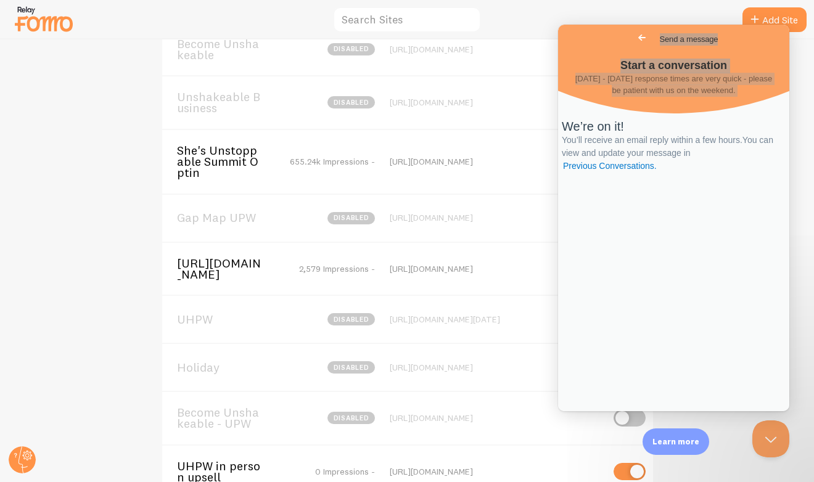
click at [234, 279] on span "[URL][DOMAIN_NAME]" at bounding box center [226, 269] width 99 height 23
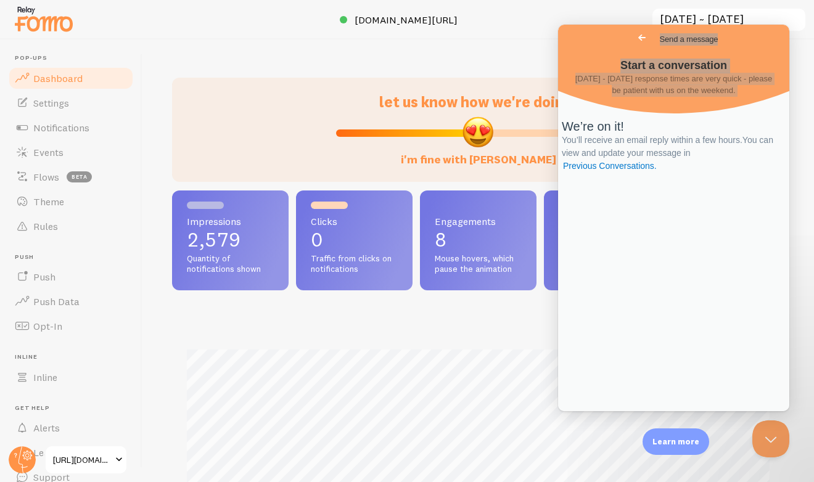
scroll to position [324, 612]
click at [66, 114] on link "Settings" at bounding box center [70, 103] width 127 height 25
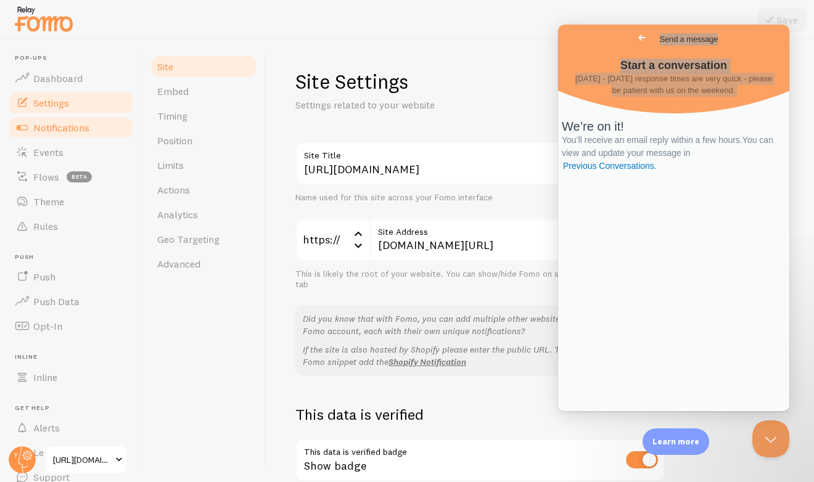
click at [62, 123] on span "Notifications" at bounding box center [61, 127] width 56 height 12
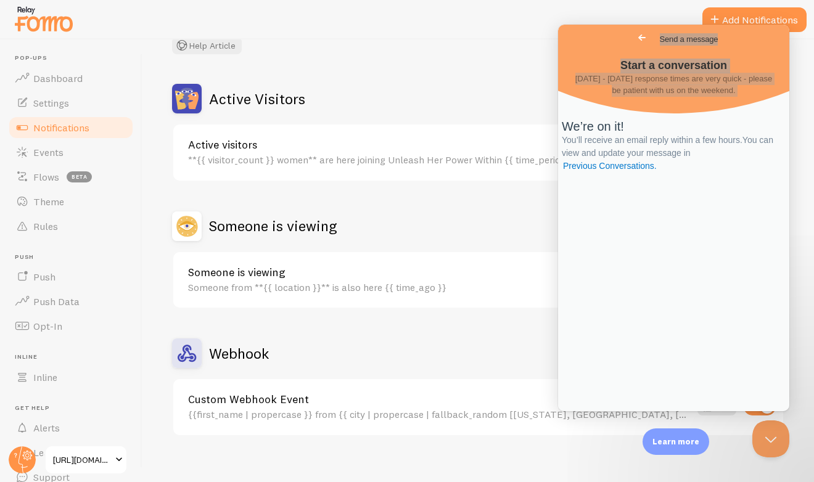
scroll to position [98, 0]
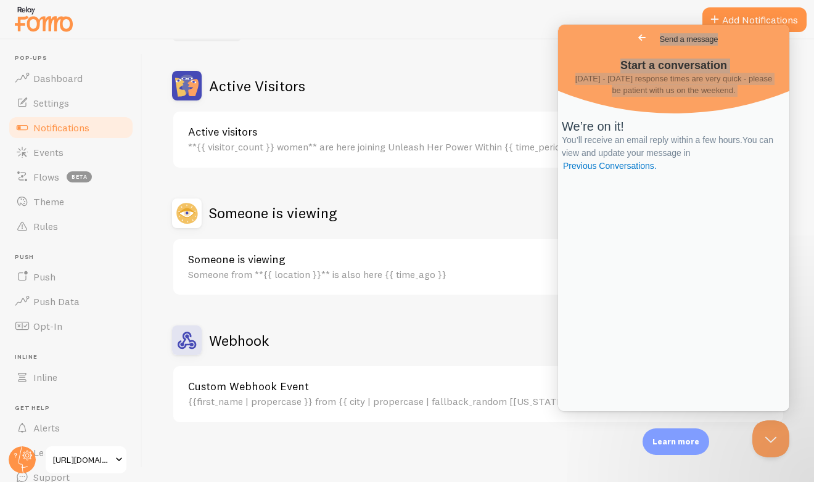
click at [351, 258] on link "Someone is viewing" at bounding box center [439, 259] width 502 height 11
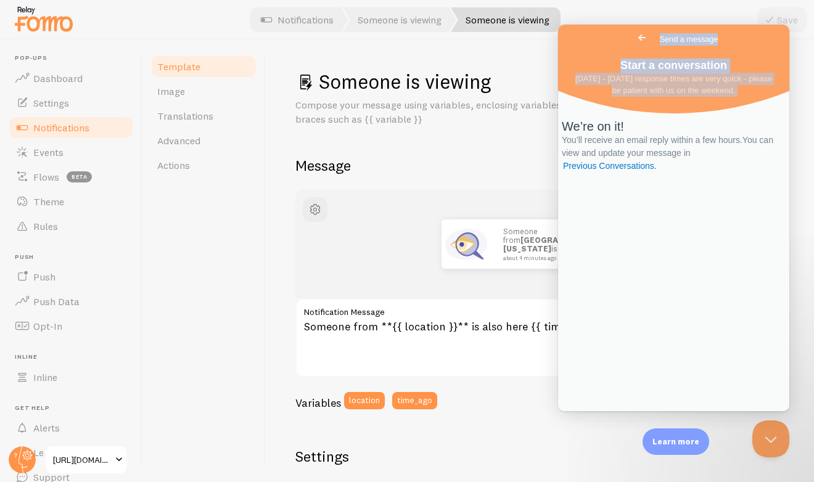
click at [634, 37] on span "Go back" at bounding box center [641, 37] width 15 height 15
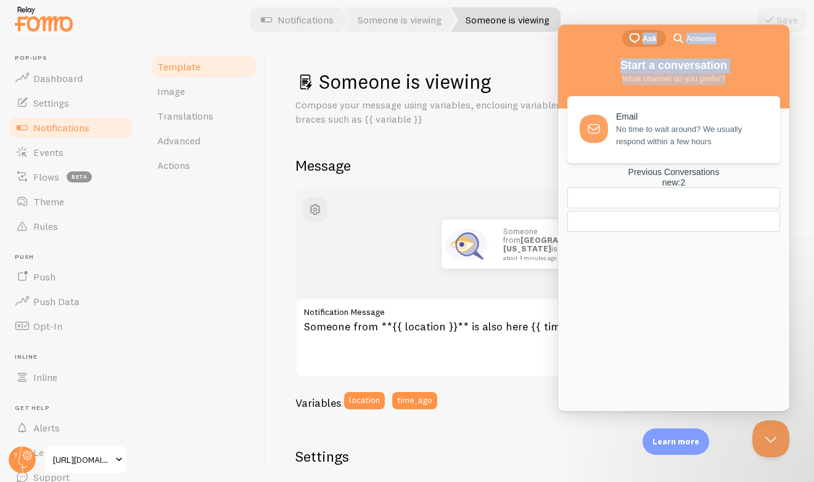
click at [662, 65] on span "Start a conversation" at bounding box center [673, 65] width 107 height 12
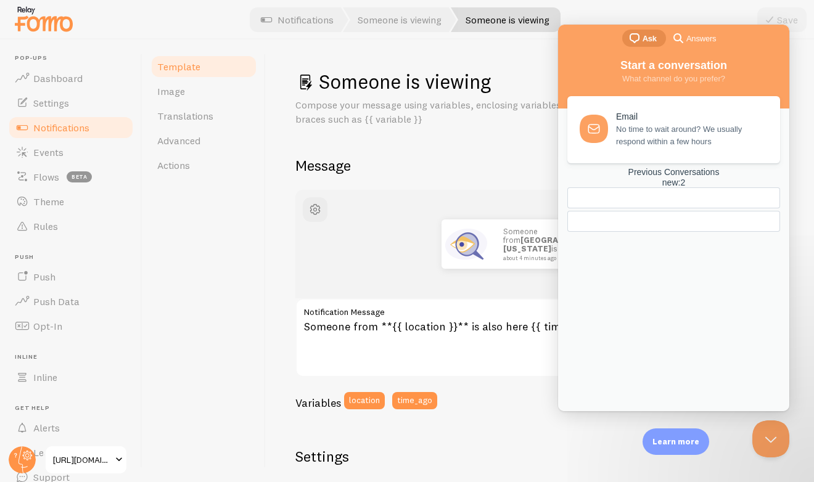
click at [610, 221] on div at bounding box center [645, 221] width 134 height 0
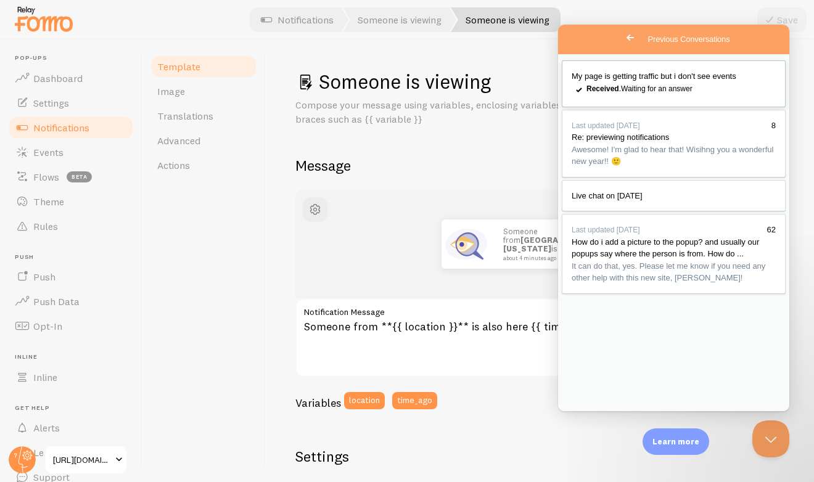
click at [671, 85] on link "My page is getting traffic but i don't see events checkmark Received . Waiting …" at bounding box center [674, 83] width 224 height 47
click at [747, 438] on button "Close Beacon popover" at bounding box center [768, 436] width 37 height 37
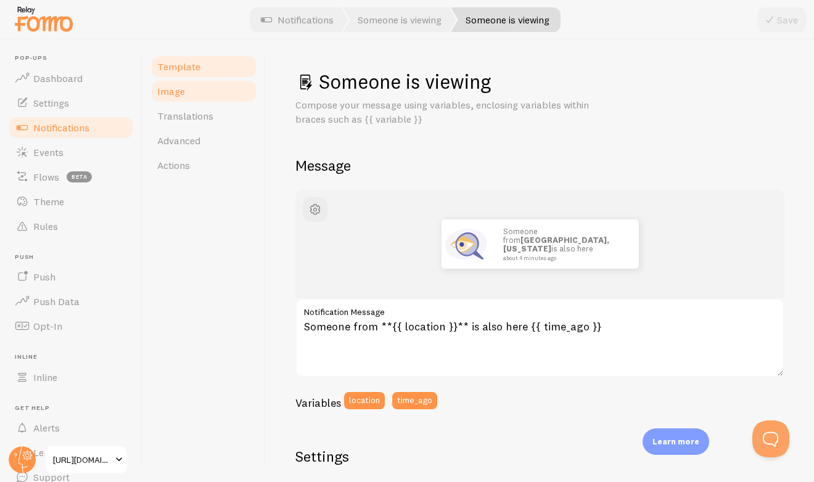
click at [212, 101] on link "Image" at bounding box center [204, 91] width 108 height 25
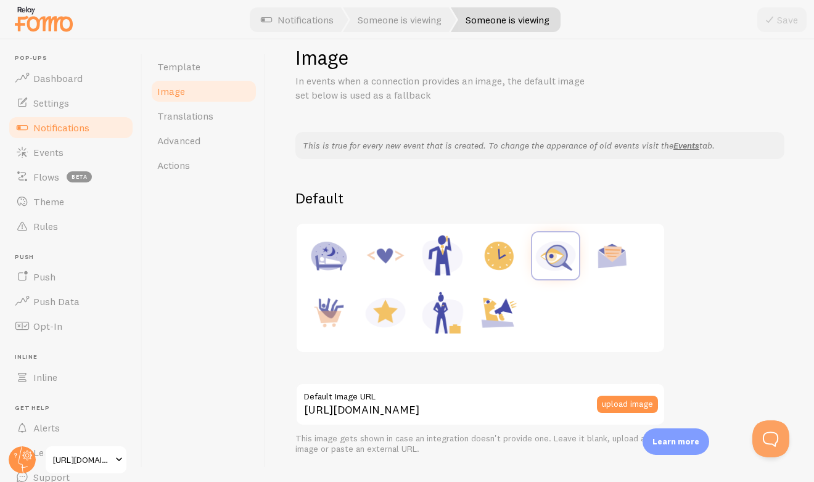
scroll to position [44, 0]
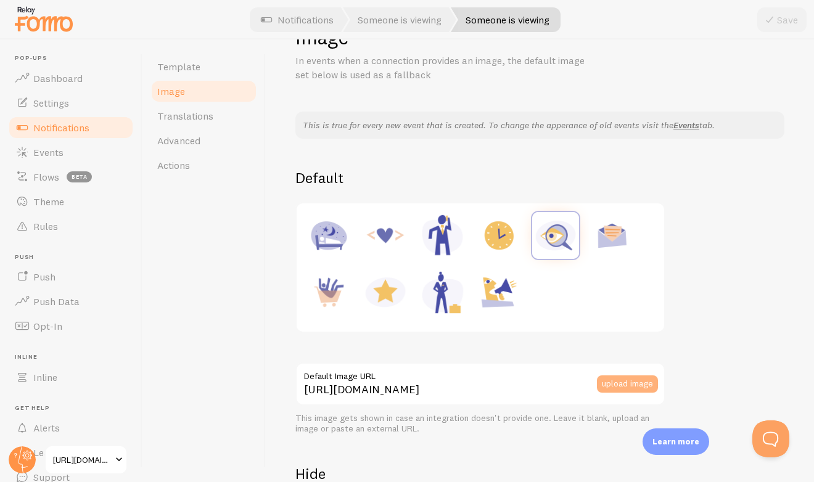
click at [620, 387] on button "upload image" at bounding box center [627, 384] width 61 height 17
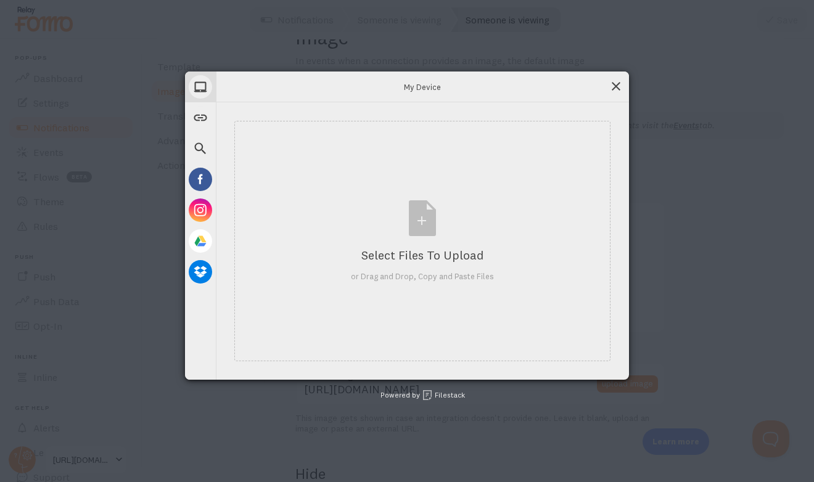
click at [610, 83] on span at bounding box center [616, 87] width 14 height 14
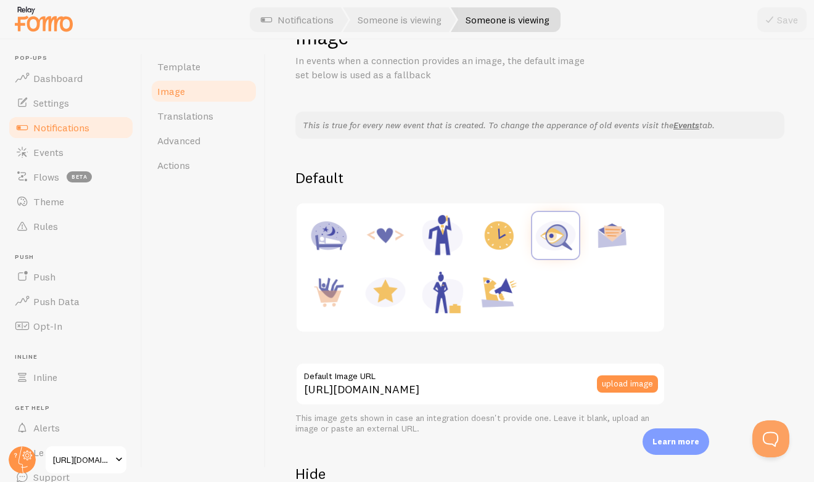
click at [84, 125] on span "Notifications" at bounding box center [61, 127] width 56 height 12
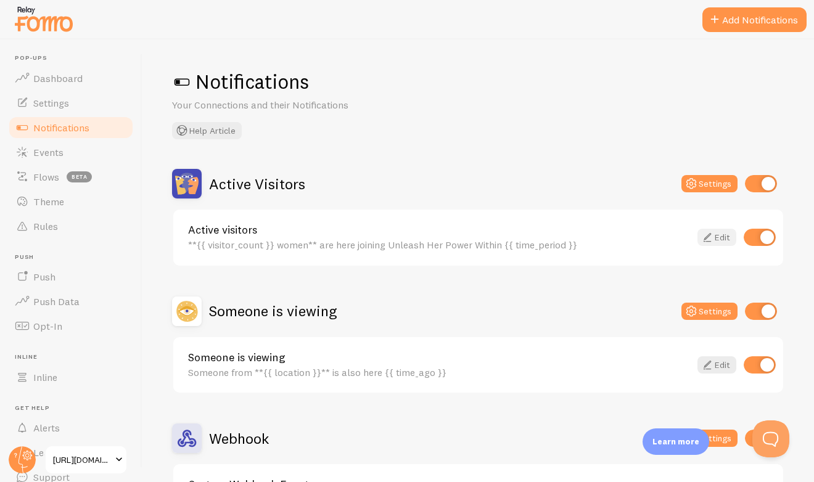
click at [726, 236] on link "Edit" at bounding box center [716, 237] width 39 height 17
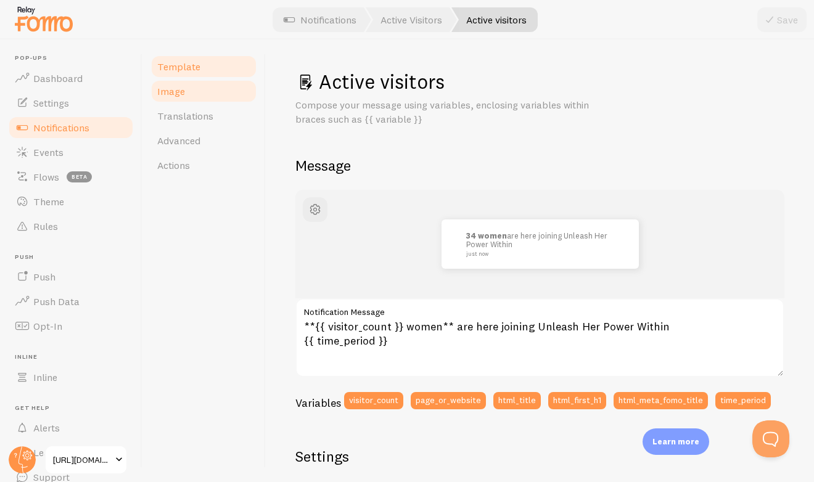
click at [206, 85] on link "Image" at bounding box center [204, 91] width 108 height 25
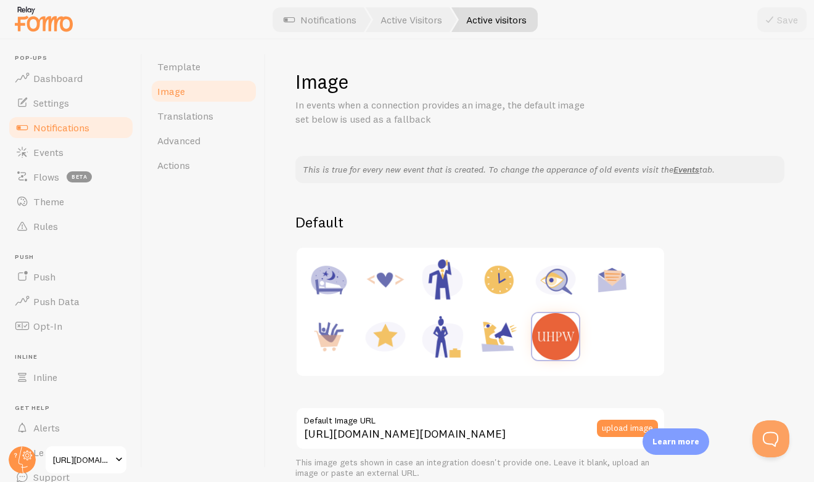
click at [549, 335] on img at bounding box center [555, 336] width 47 height 47
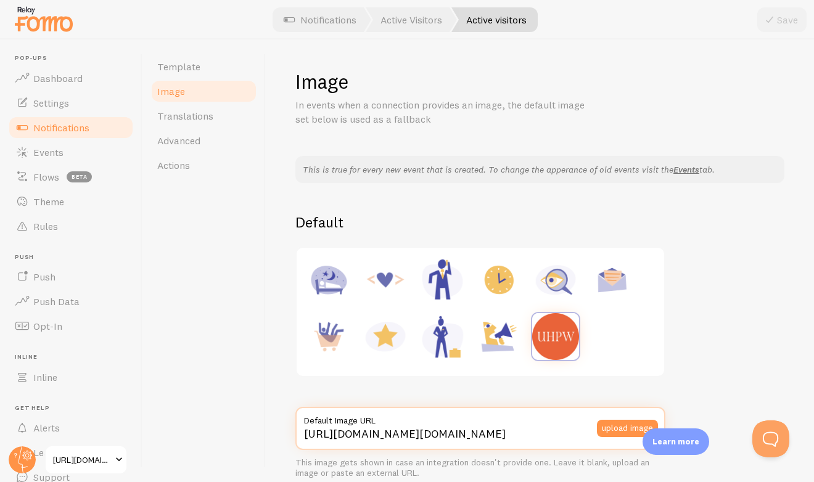
click at [446, 429] on input "[URL][DOMAIN_NAME][DOMAIN_NAME]" at bounding box center [480, 428] width 370 height 43
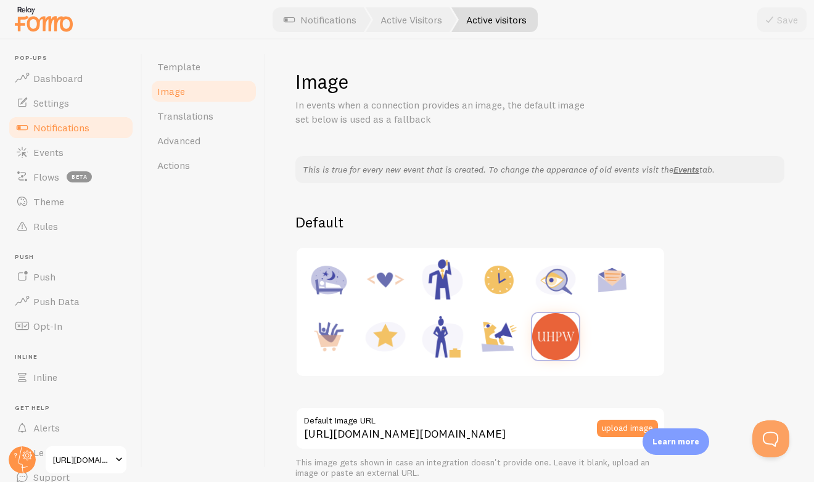
click at [52, 132] on span "Notifications" at bounding box center [61, 127] width 56 height 12
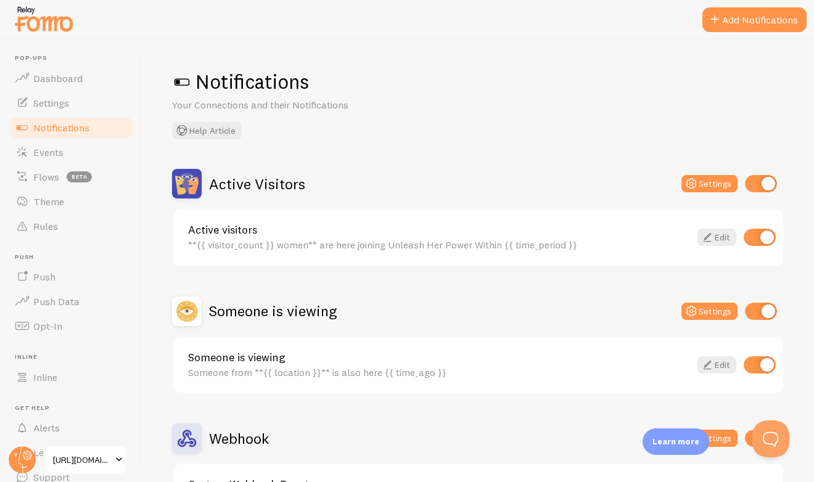
click at [368, 352] on link "Someone is viewing" at bounding box center [439, 357] width 502 height 11
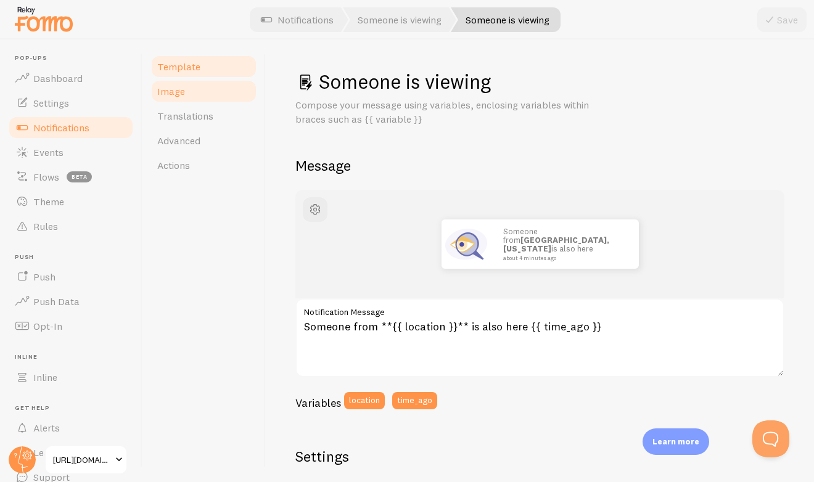
click at [196, 85] on link "Image" at bounding box center [204, 91] width 108 height 25
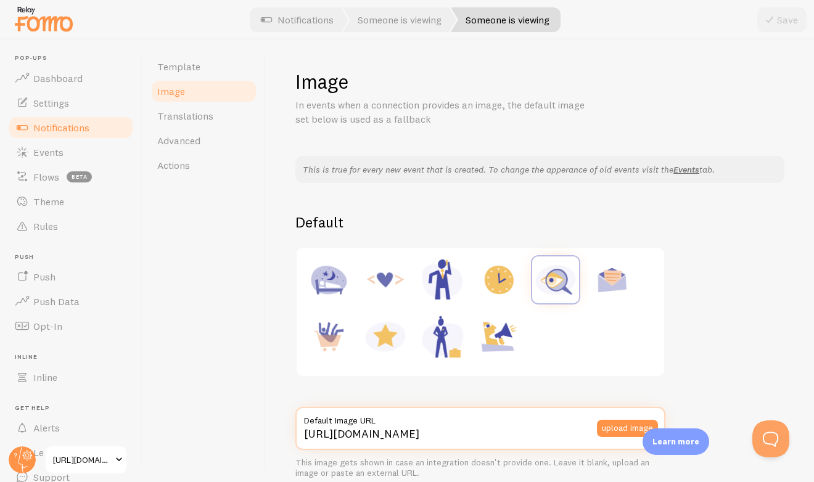
click at [497, 430] on input "[URL][DOMAIN_NAME]" at bounding box center [480, 428] width 370 height 43
paste input "[DOMAIN_NAME][URL][DOMAIN_NAME]"
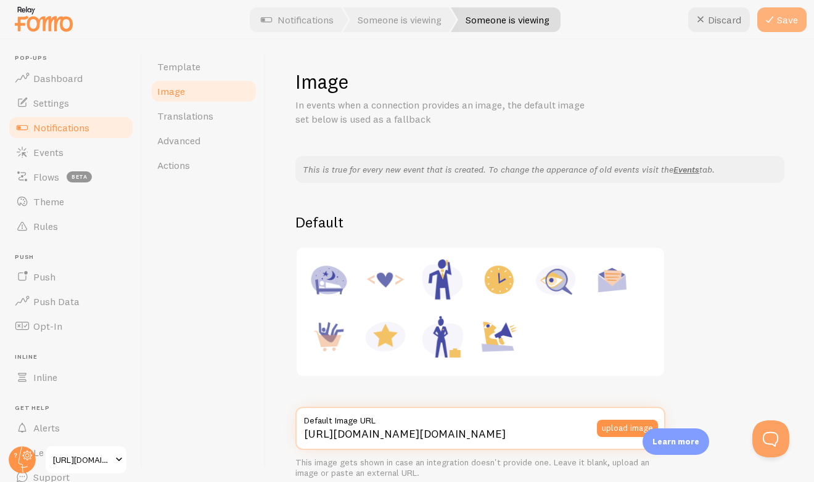
type input "[URL][DOMAIN_NAME][DOMAIN_NAME]"
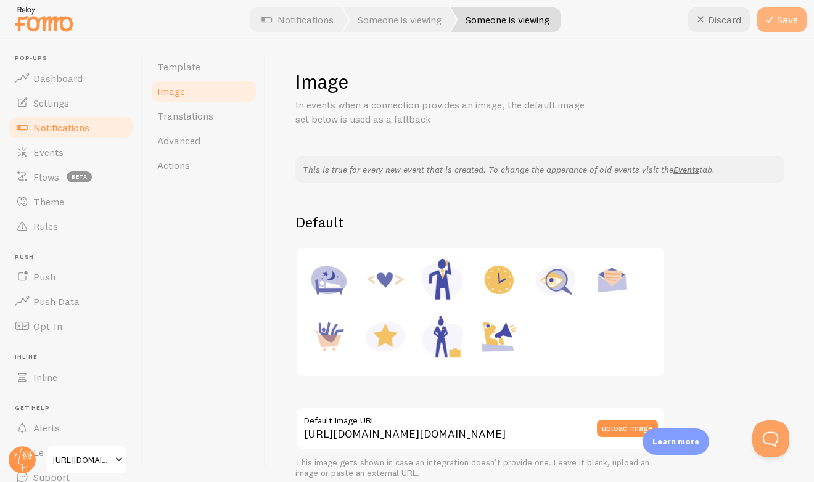
scroll to position [0, 0]
click at [747, 17] on button "Save" at bounding box center [781, 19] width 49 height 25
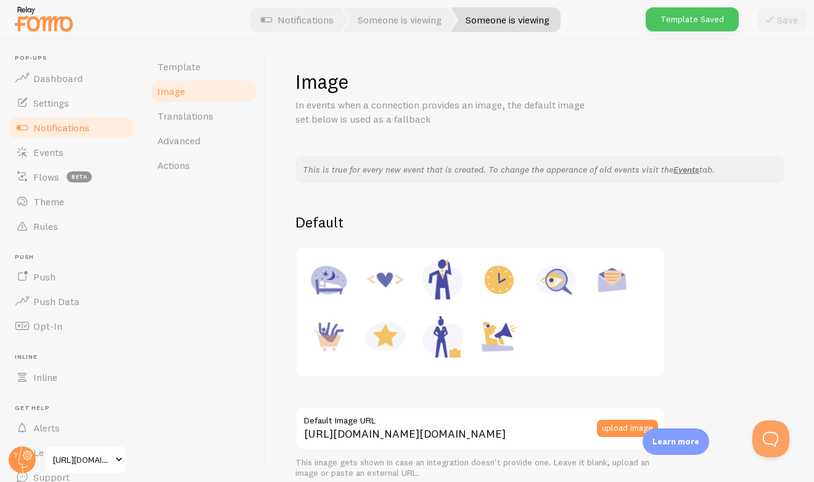
click at [201, 95] on link "Image" at bounding box center [204, 91] width 108 height 25
click at [192, 64] on span "Template" at bounding box center [178, 66] width 43 height 12
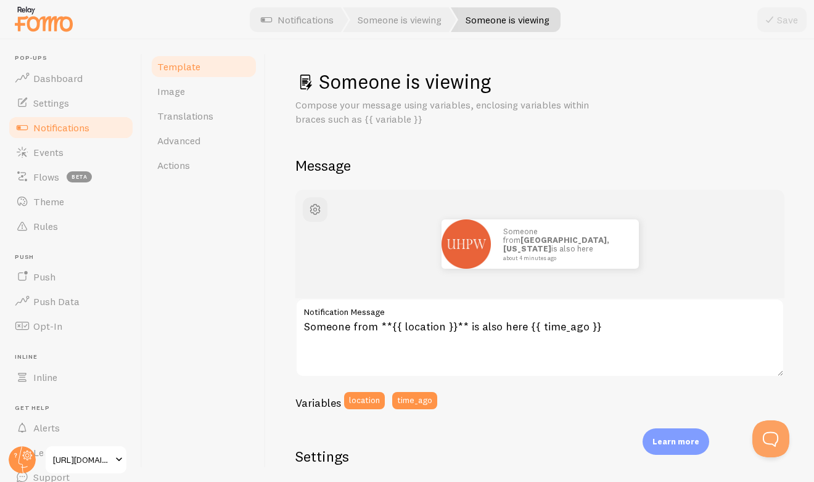
click at [81, 130] on span "Notifications" at bounding box center [61, 127] width 56 height 12
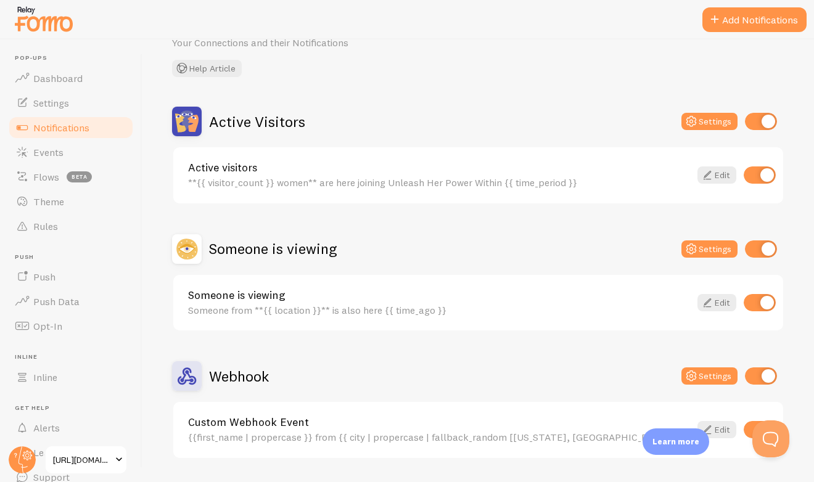
scroll to position [98, 0]
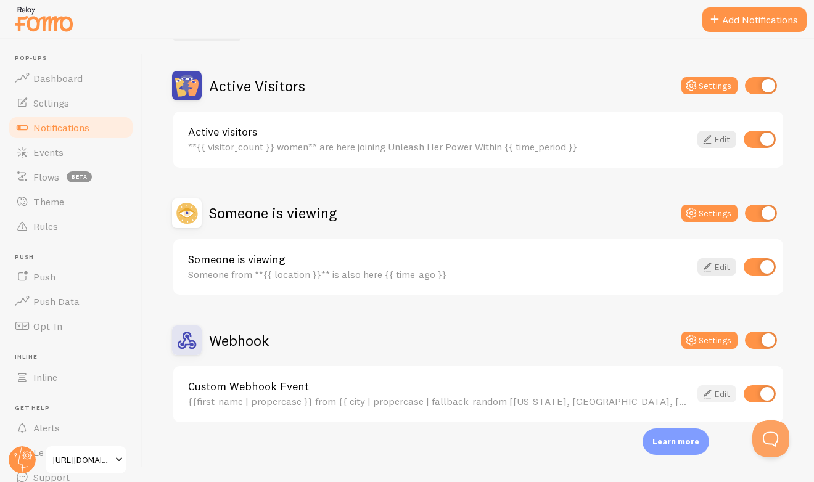
click at [705, 395] on icon at bounding box center [707, 394] width 15 height 15
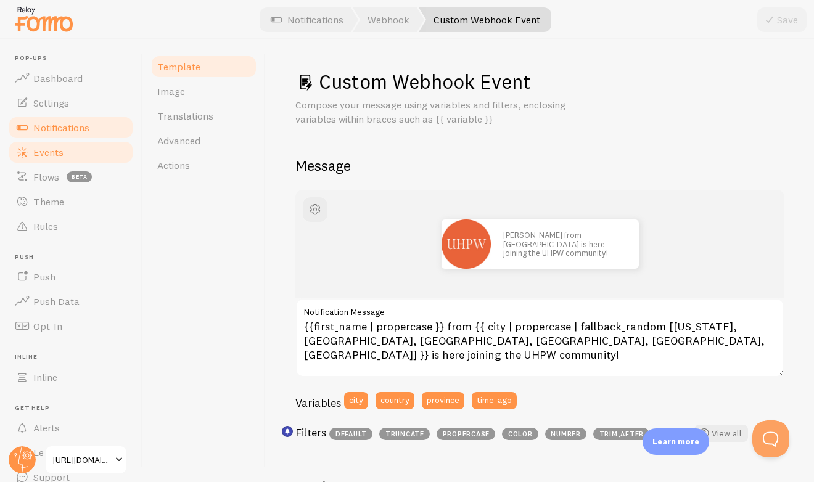
click at [66, 158] on link "Events" at bounding box center [70, 152] width 127 height 25
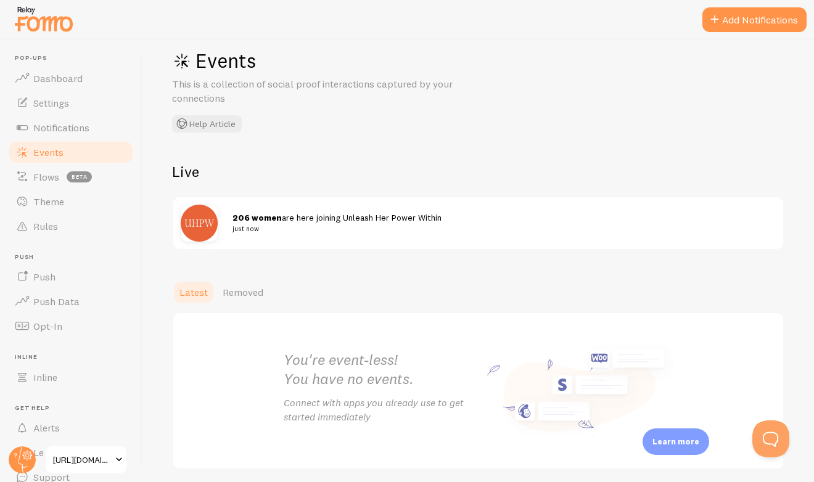
scroll to position [22, 0]
click at [56, 129] on span "Notifications" at bounding box center [61, 127] width 56 height 12
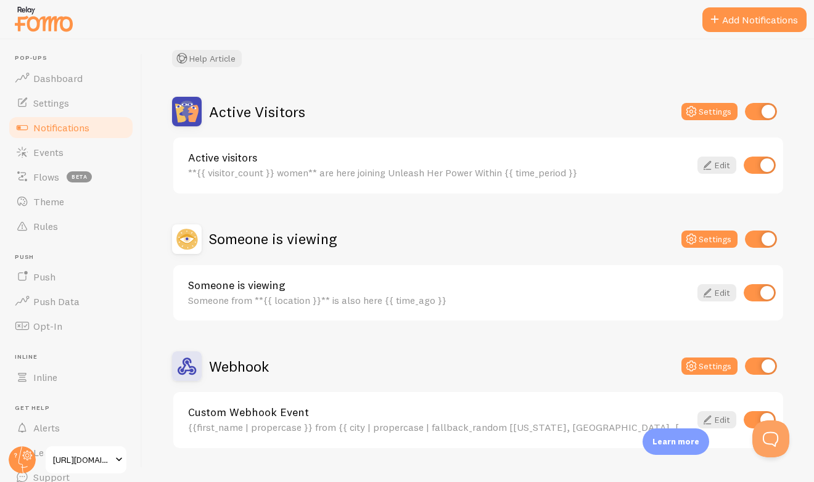
scroll to position [77, 0]
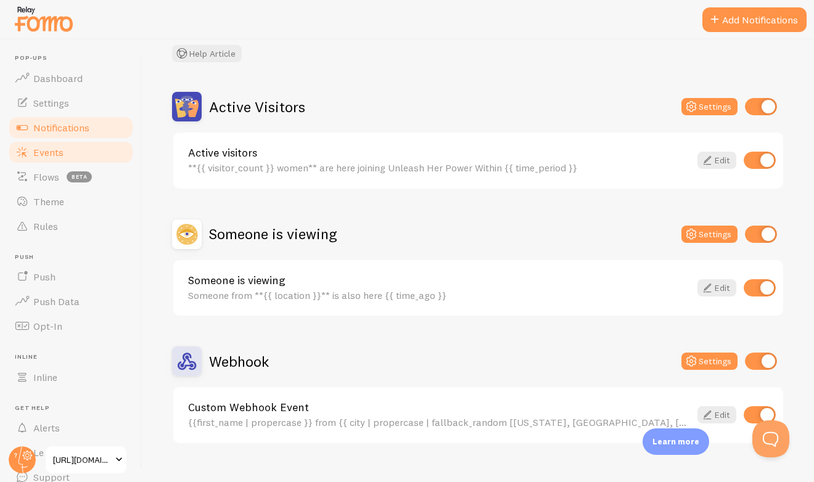
click at [64, 146] on link "Events" at bounding box center [70, 152] width 127 height 25
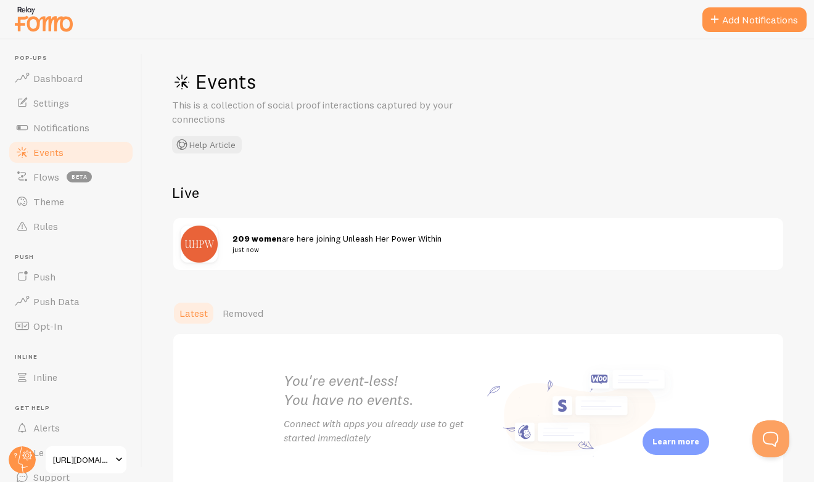
click at [73, 455] on span "[URL][DOMAIN_NAME]" at bounding box center [82, 460] width 59 height 15
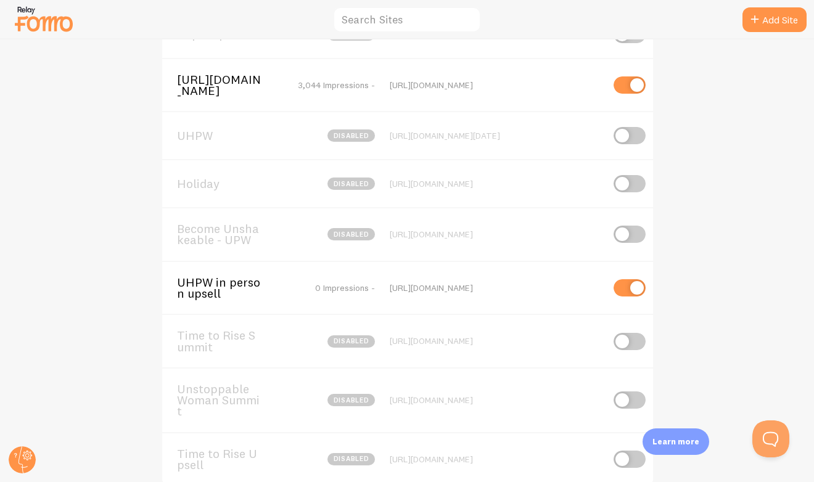
scroll to position [366, 0]
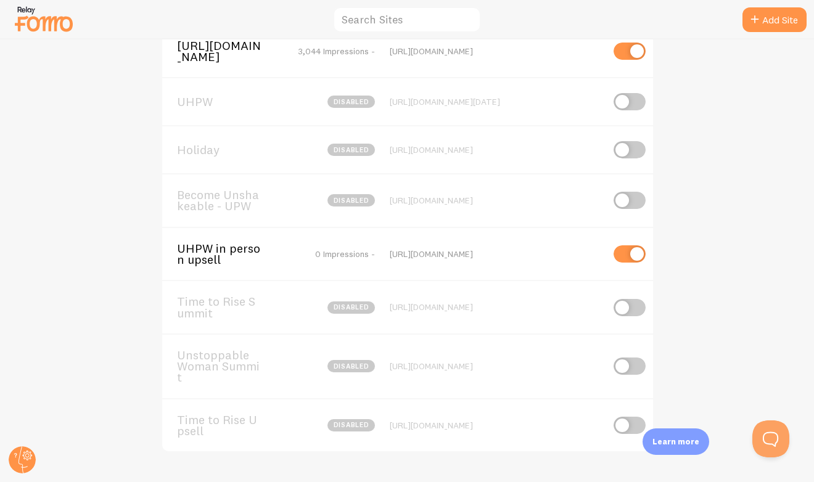
click at [216, 259] on span "UHPW in person upsell" at bounding box center [226, 254] width 99 height 23
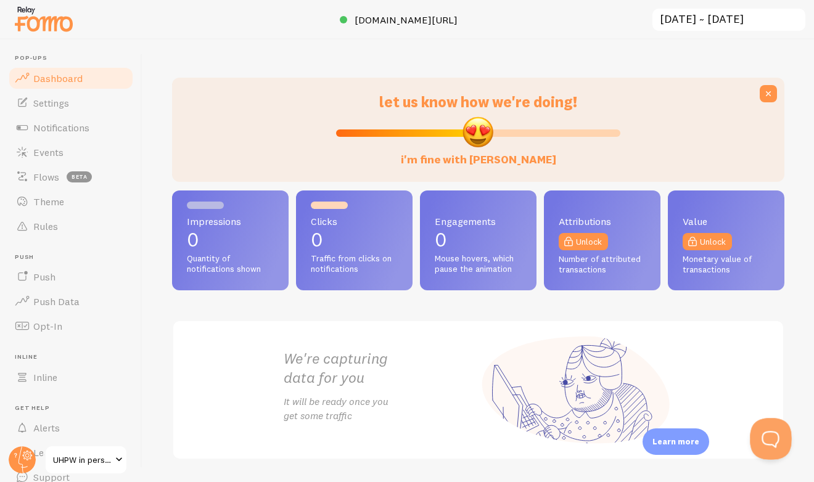
click at [747, 433] on button "Open Beacon popover" at bounding box center [768, 436] width 37 height 37
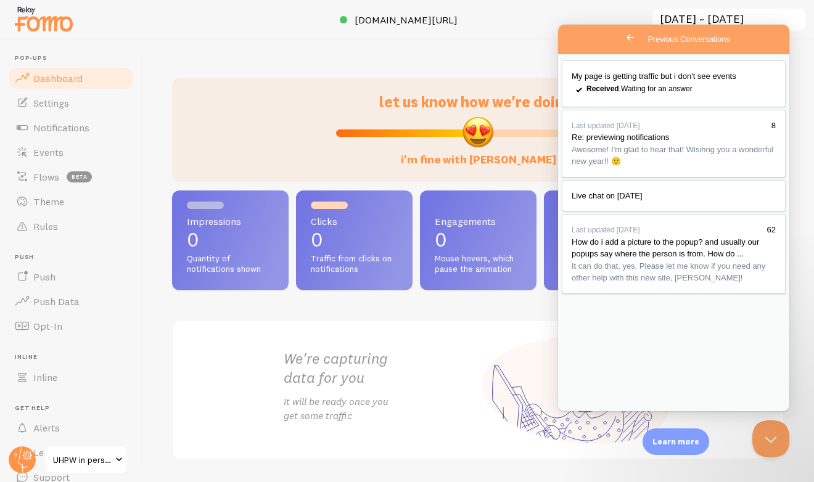
click at [676, 16] on input "[DATE] ~ [DATE]" at bounding box center [728, 19] width 155 height 25
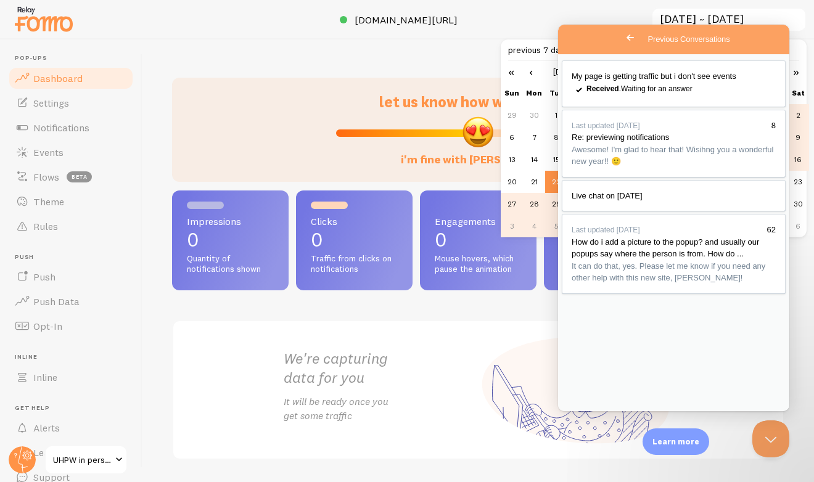
click at [253, 54] on div "let us know how we're doing! i'm fine with [PERSON_NAME] Impressions 0 Quantity…" at bounding box center [477, 260] width 671 height 443
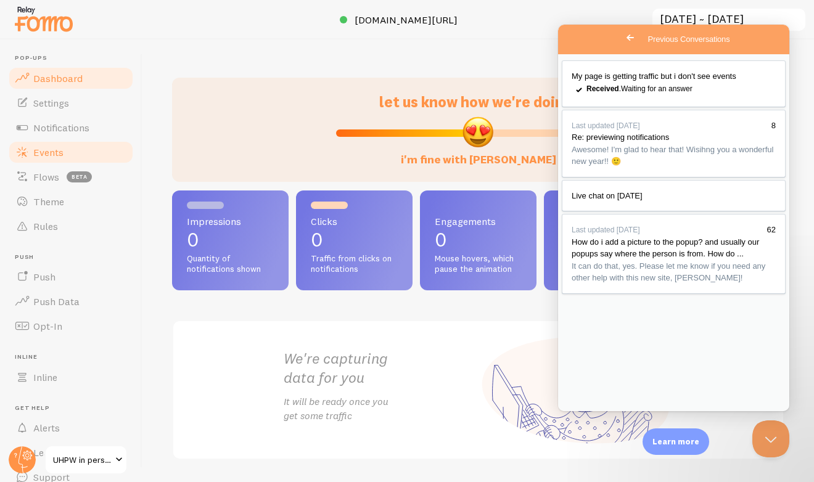
click at [45, 156] on span "Events" at bounding box center [48, 152] width 30 height 12
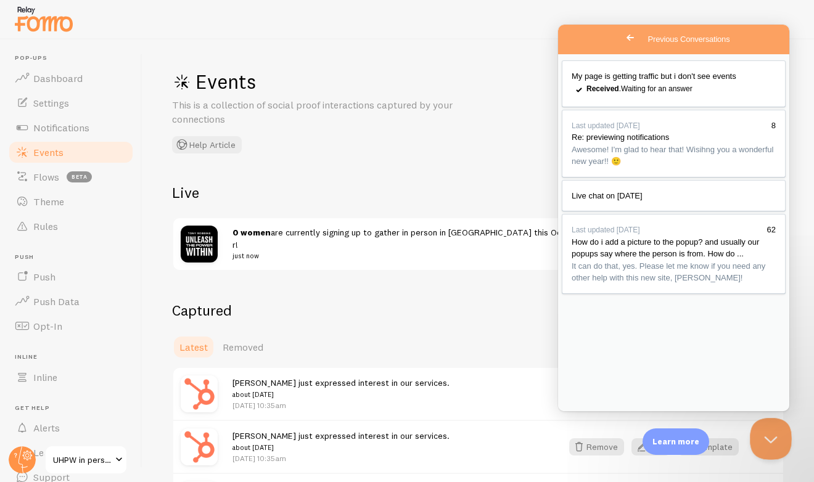
click at [747, 432] on button "Close Beacon popover" at bounding box center [768, 436] width 37 height 37
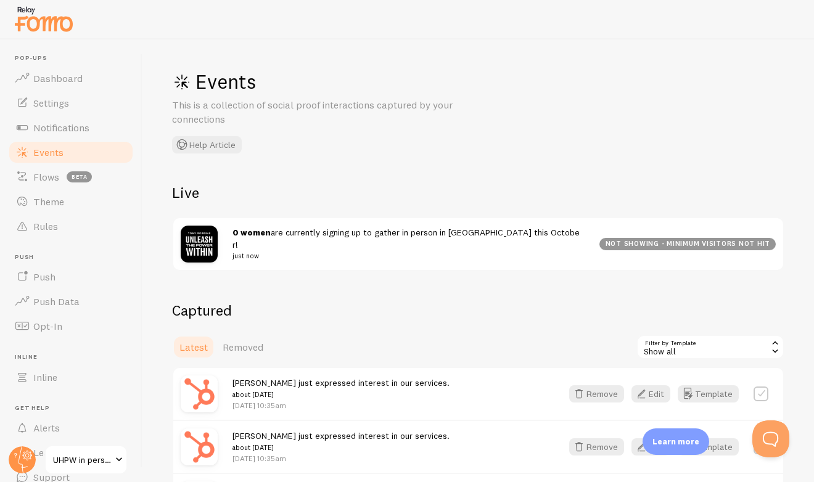
click at [735, 348] on div "Show all" at bounding box center [710, 347] width 148 height 25
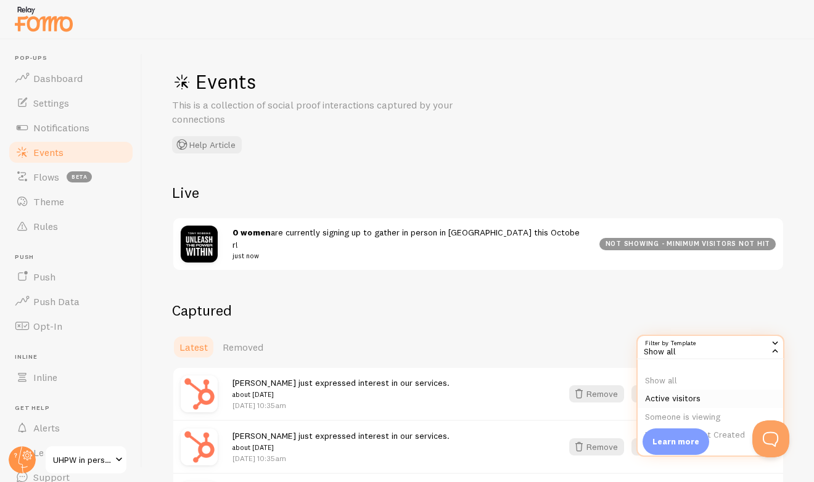
click at [700, 396] on li "Active visitors" at bounding box center [711, 399] width 146 height 18
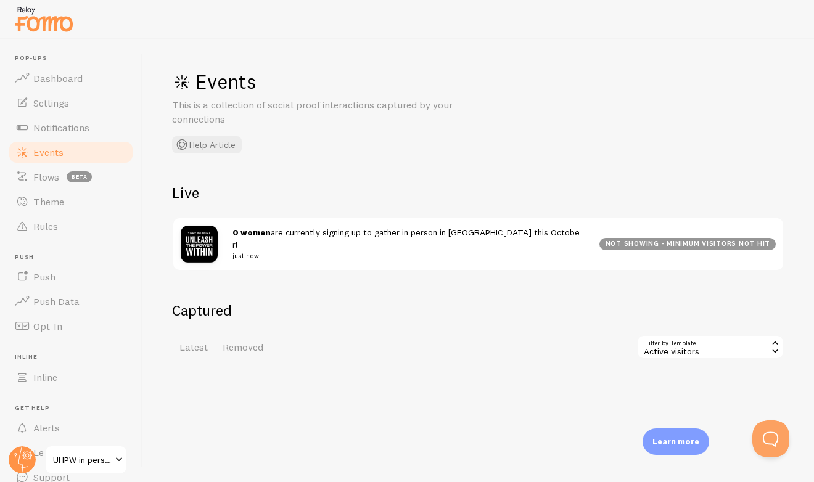
click at [717, 344] on div "Active visitors" at bounding box center [710, 347] width 148 height 25
click at [680, 374] on li "Show all" at bounding box center [711, 381] width 146 height 18
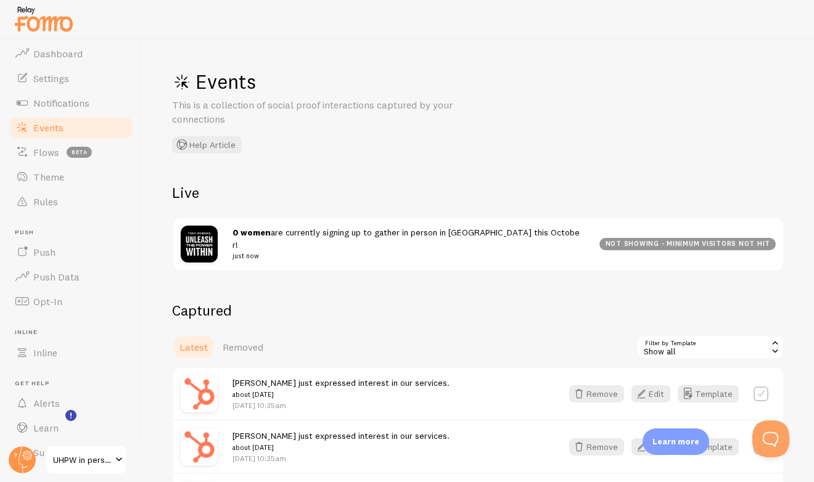
scroll to position [18, 0]
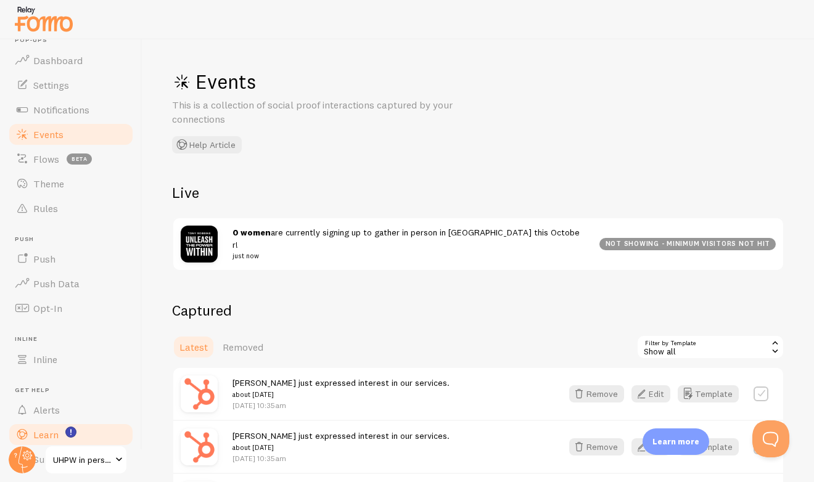
click at [59, 432] on link "Learn" at bounding box center [70, 434] width 127 height 25
